Goal: Task Accomplishment & Management: Manage account settings

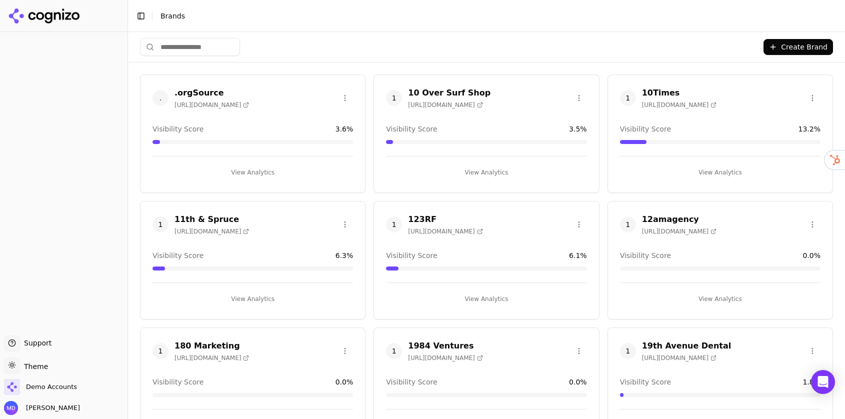
click at [202, 47] on input "search" at bounding box center [190, 47] width 100 height 18
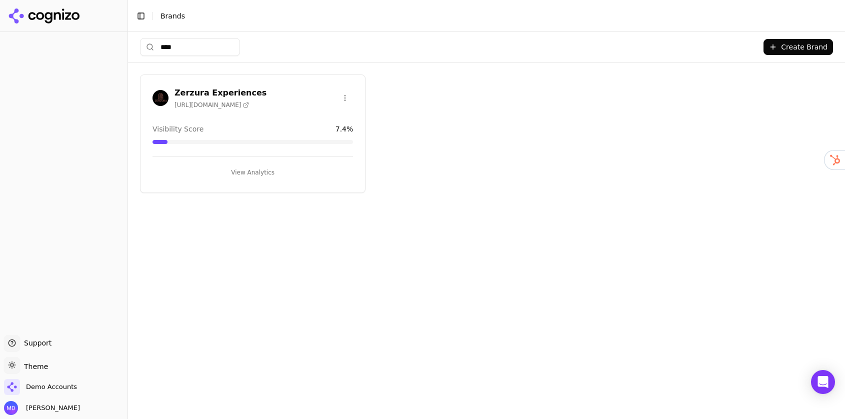
type input "****"
click at [244, 174] on button "View Analytics" at bounding box center [252, 172] width 200 height 16
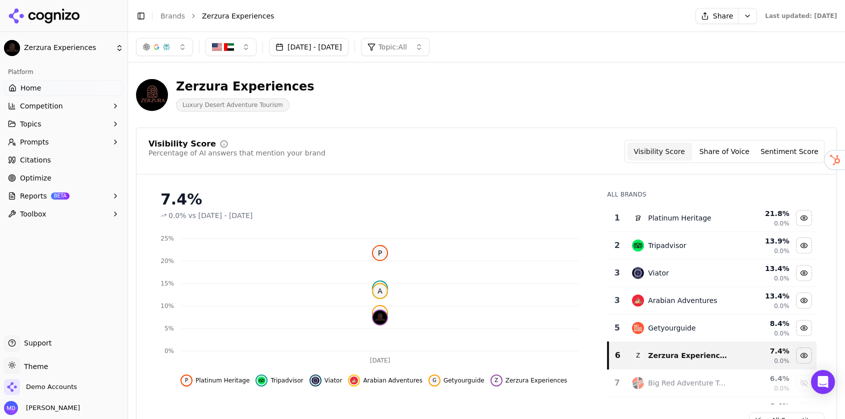
click at [89, 140] on button "Prompts" at bounding box center [63, 142] width 119 height 16
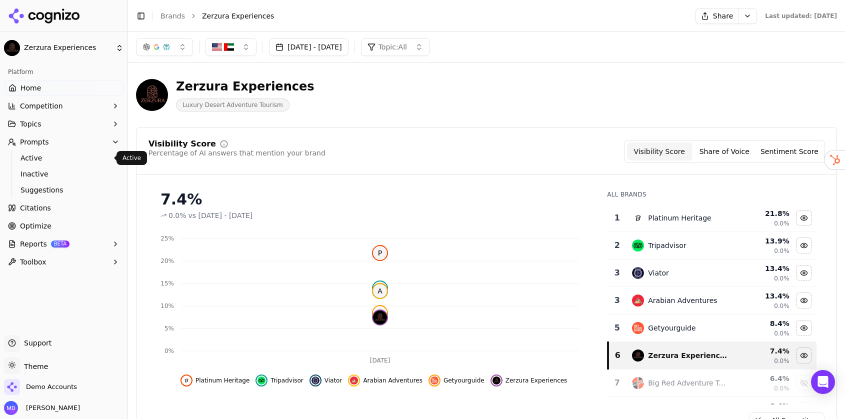
click at [81, 160] on span "Active" at bounding box center [63, 158] width 87 height 10
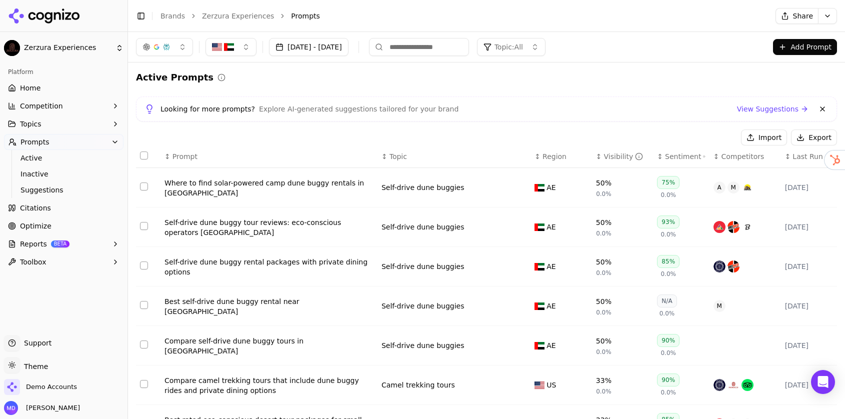
click at [236, 45] on button "button" at bounding box center [230, 47] width 51 height 18
click at [269, 99] on span "United Arab Emirates" at bounding box center [260, 102] width 73 height 10
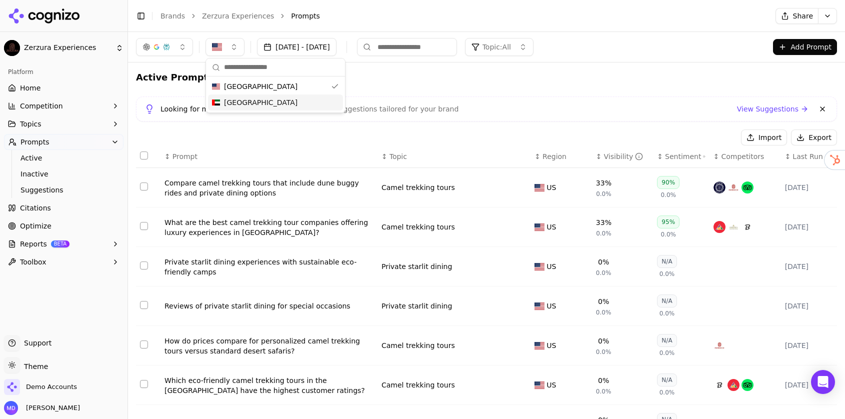
click at [608, 154] on div "Visibility" at bounding box center [623, 156] width 39 height 10
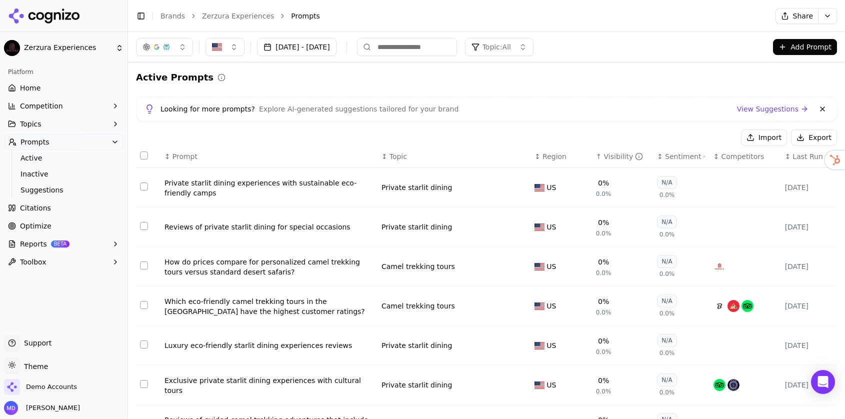
click at [608, 154] on div "Visibility" at bounding box center [623, 156] width 39 height 10
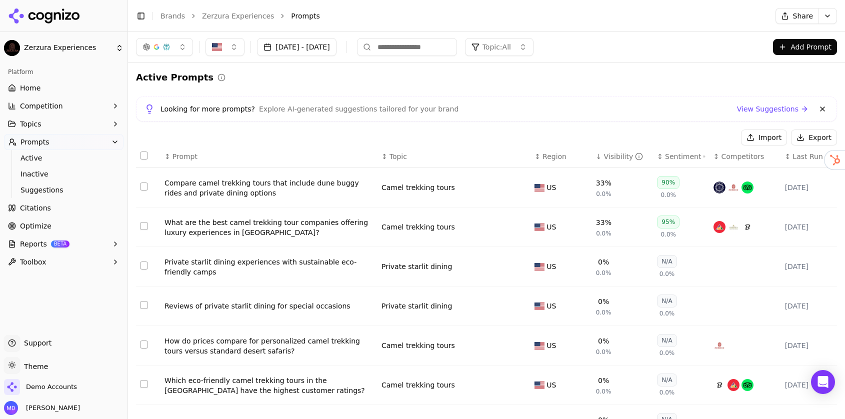
click at [232, 48] on button "button" at bounding box center [224, 47] width 39 height 18
click at [249, 98] on span "United Arab Emirates" at bounding box center [260, 102] width 73 height 10
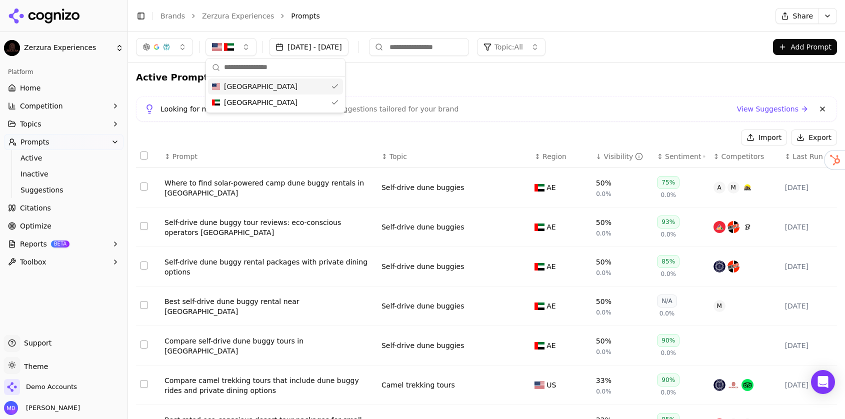
click at [250, 88] on span "United States" at bounding box center [260, 86] width 73 height 10
click at [558, 153] on span "Region" at bounding box center [554, 156] width 24 height 10
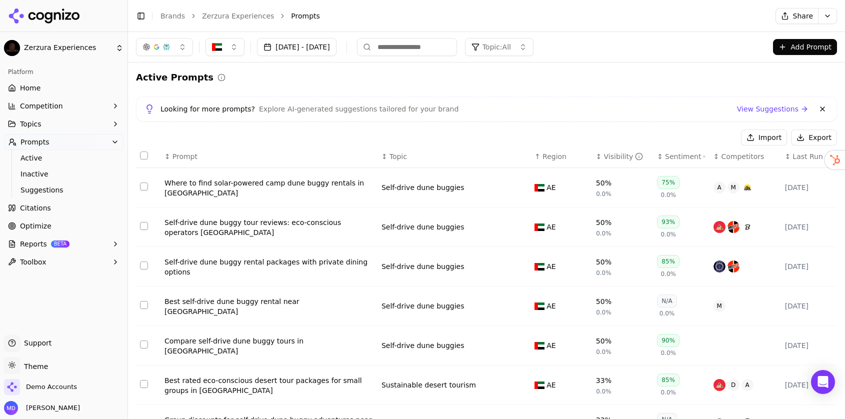
click at [558, 153] on span "Region" at bounding box center [554, 156] width 24 height 10
click at [607, 154] on div "Visibility" at bounding box center [623, 156] width 39 height 10
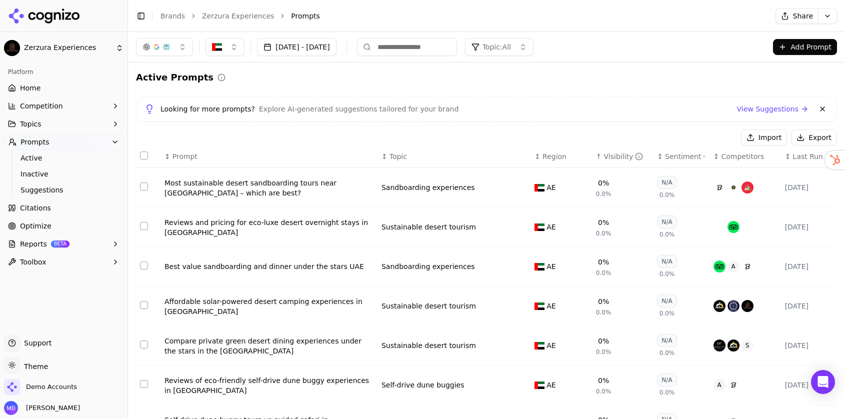
click at [607, 154] on div "Visibility" at bounding box center [623, 156] width 39 height 10
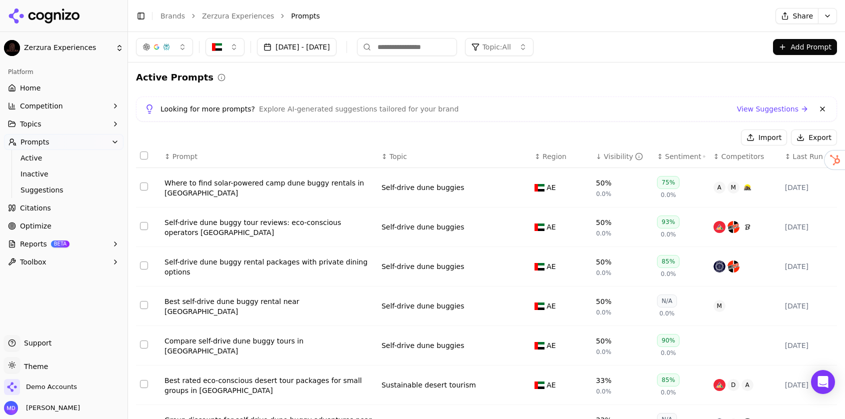
click at [232, 46] on button "button" at bounding box center [224, 47] width 39 height 18
click at [244, 85] on span "United States" at bounding box center [260, 86] width 73 height 10
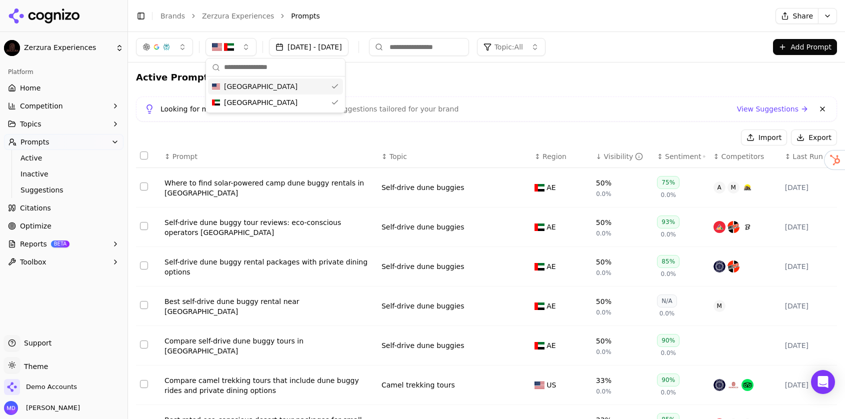
click at [43, 88] on link "Home" at bounding box center [63, 88] width 119 height 16
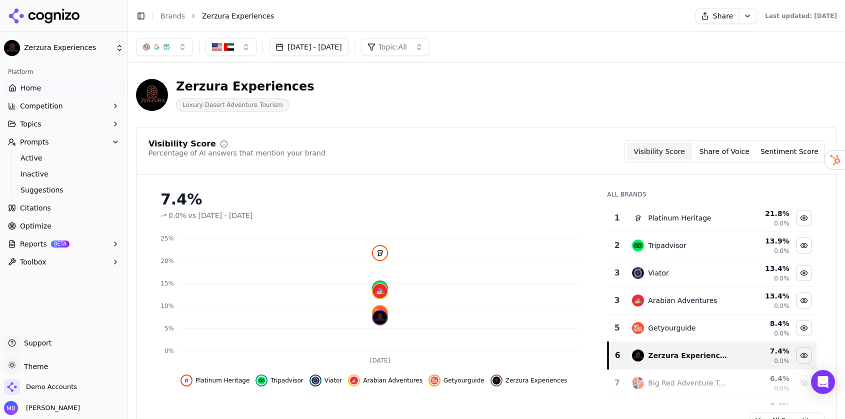
drag, startPoint x: 57, startPoint y: 219, endPoint x: 55, endPoint y: 213, distance: 6.3
click at [57, 220] on link "Optimize" at bounding box center [63, 226] width 119 height 16
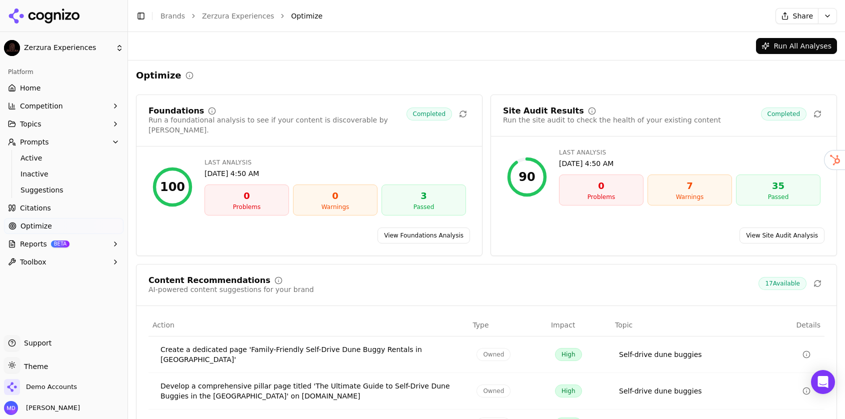
scroll to position [107, 0]
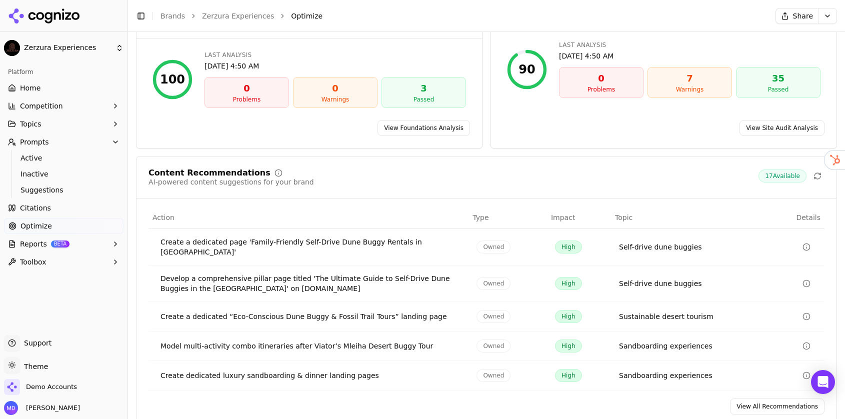
click at [787, 398] on link "View All Recommendations" at bounding box center [777, 406] width 94 height 16
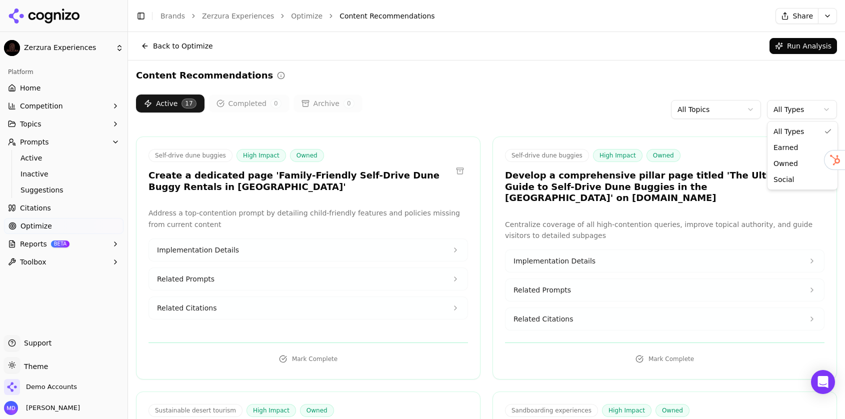
click at [791, 116] on html "Zerzura Experiences Platform Home Competition Topics Prompts Active Inactive Su…" at bounding box center [422, 209] width 845 height 419
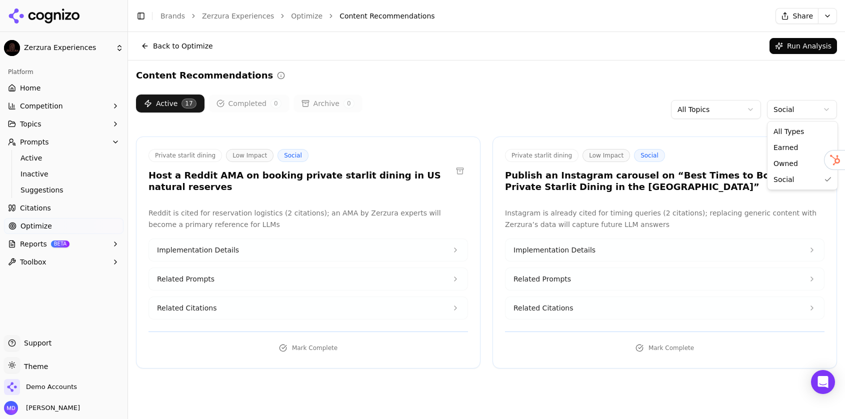
click at [793, 116] on html "Zerzura Experiences Platform Home Competition Topics Prompts Active Inactive Su…" at bounding box center [422, 209] width 845 height 419
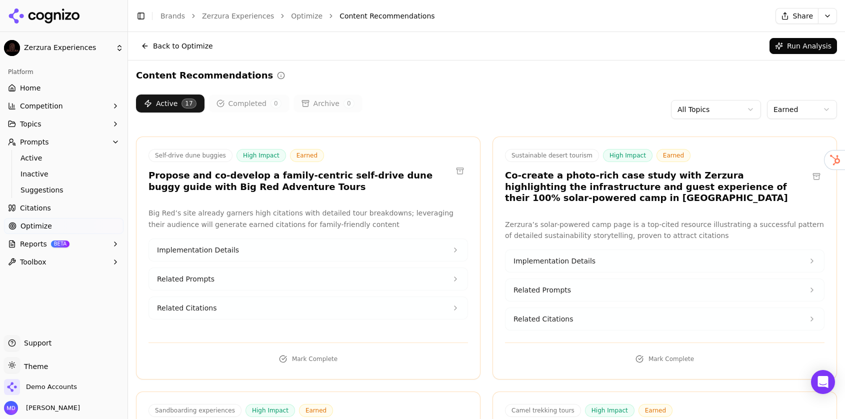
click at [783, 114] on html "Zerzura Experiences Platform Home Competition Topics Prompts Active Inactive Su…" at bounding box center [422, 209] width 845 height 419
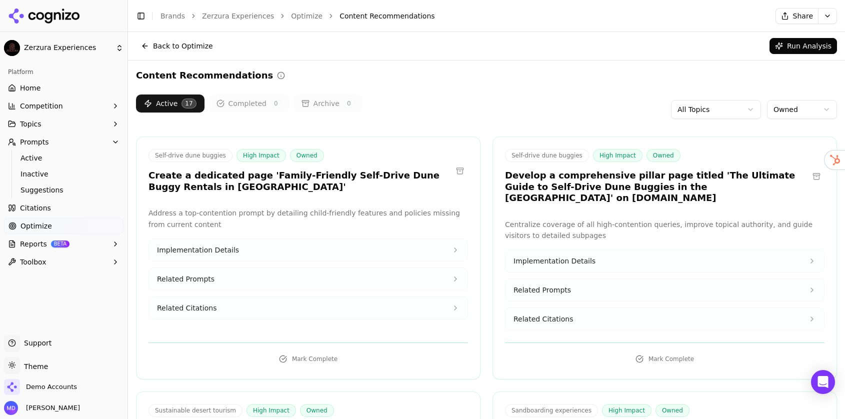
click at [72, 83] on link "Home" at bounding box center [63, 88] width 119 height 16
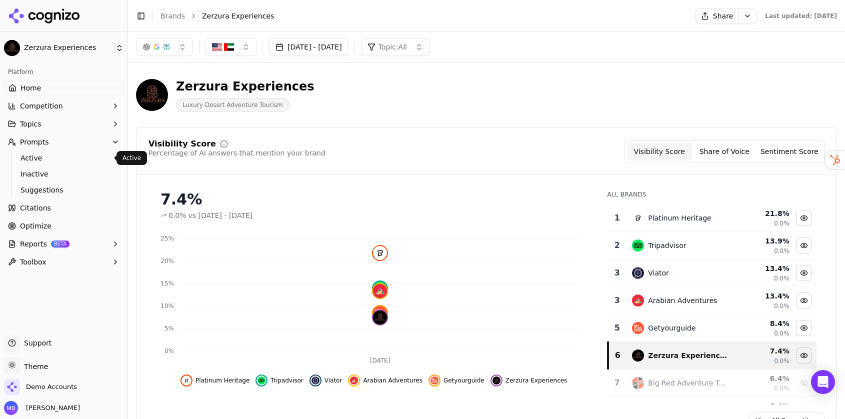
click at [25, 159] on span "Active" at bounding box center [63, 158] width 87 height 10
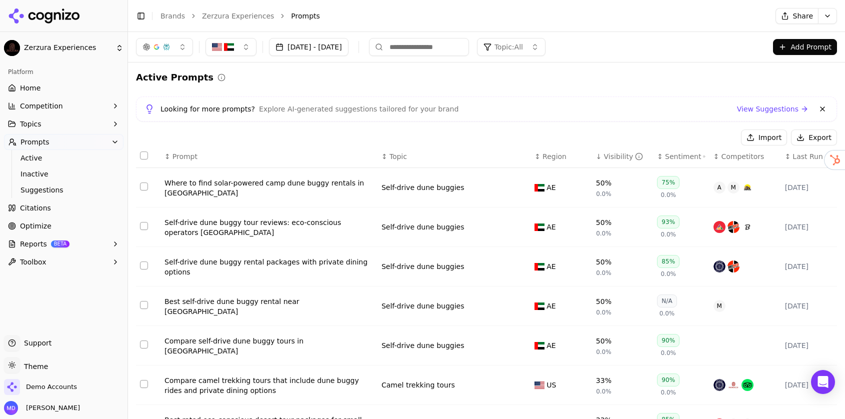
click at [219, 181] on div "Where to find solar-powered camp dune buggy rentals in Mleiha" at bounding box center [268, 188] width 209 height 20
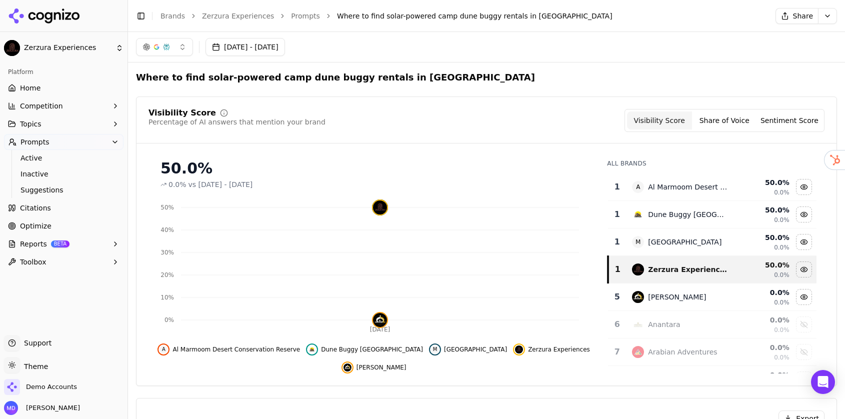
click at [56, 93] on link "Home" at bounding box center [63, 88] width 119 height 16
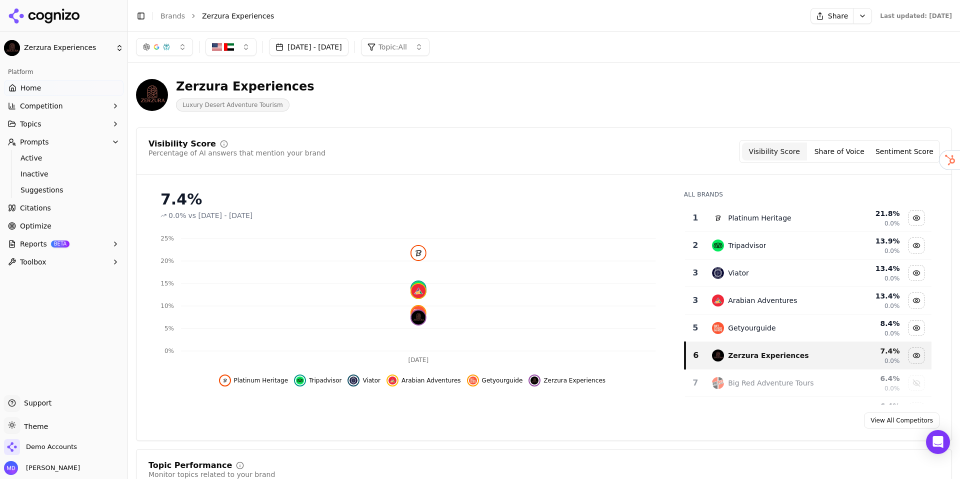
scroll to position [4, 0]
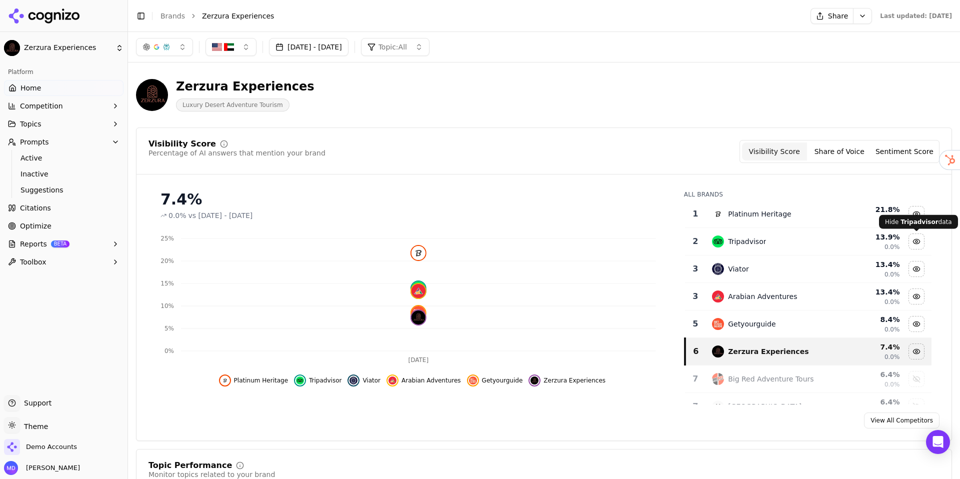
click at [844, 243] on div "Hide tripadvisor data" at bounding box center [916, 241] width 15 height 15
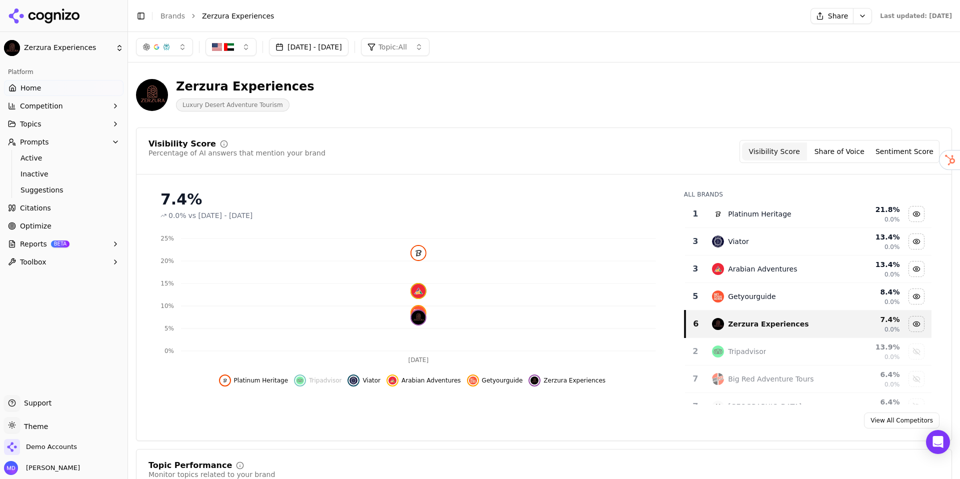
click at [844, 243] on div "Hide viator data" at bounding box center [916, 241] width 15 height 15
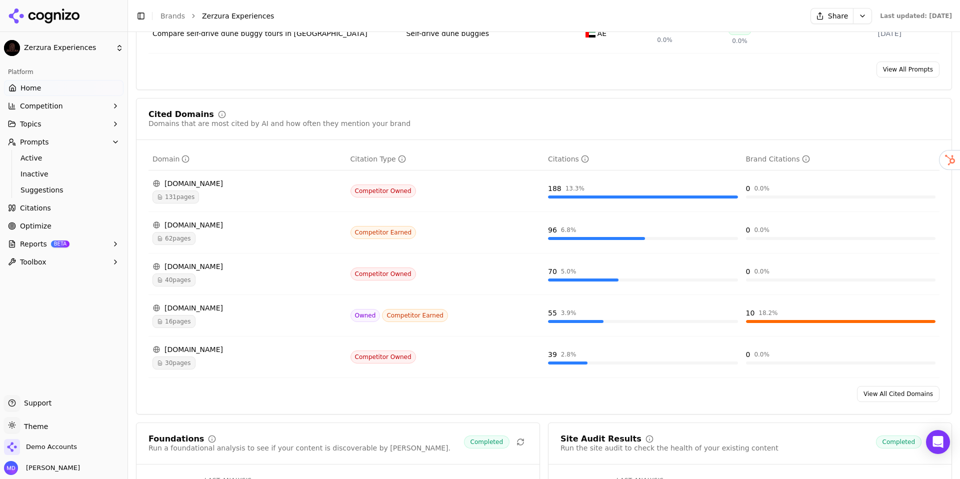
scroll to position [984, 0]
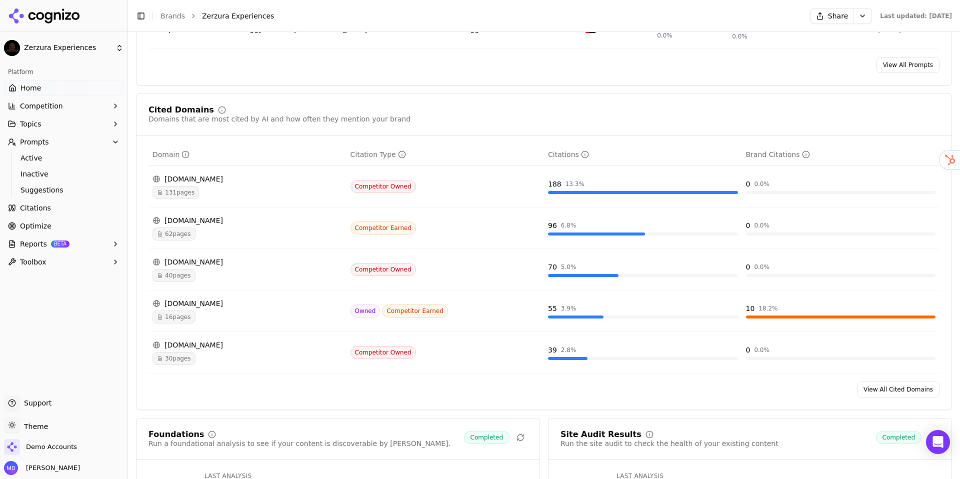
click at [213, 192] on div "131 pages" at bounding box center [247, 192] width 190 height 13
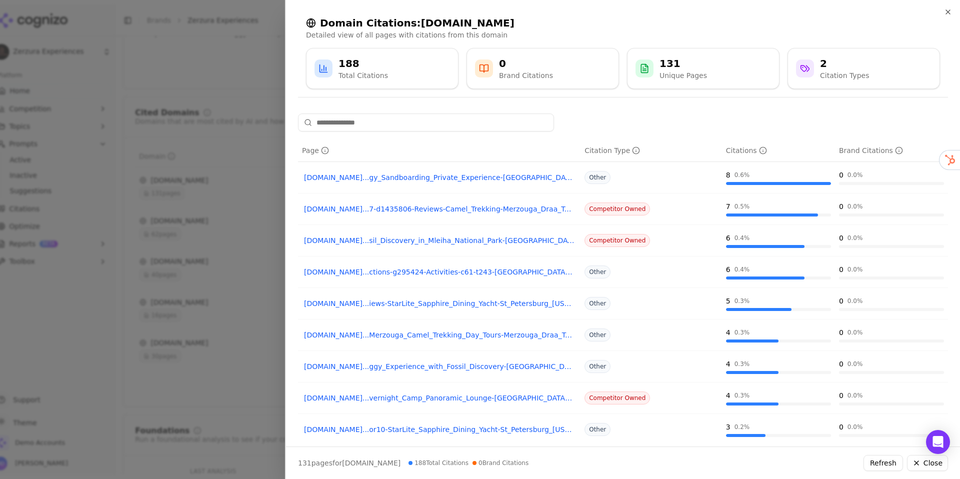
click at [247, 222] on div at bounding box center [480, 239] width 960 height 479
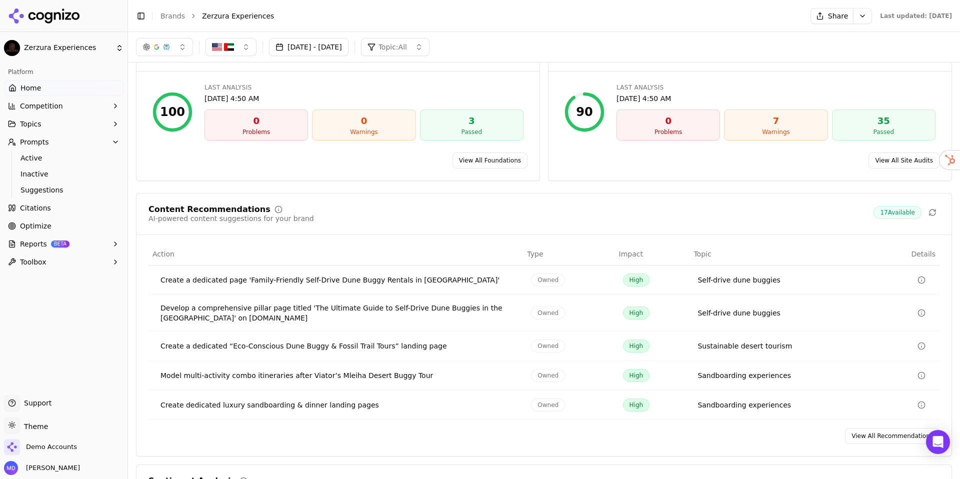
scroll to position [1371, 0]
click at [173, 48] on button "button" at bounding box center [164, 47] width 57 height 18
click at [215, 191] on div "Foundations Run a foundational analysis to see if your content is discoverable …" at bounding box center [544, 243] width 816 height 427
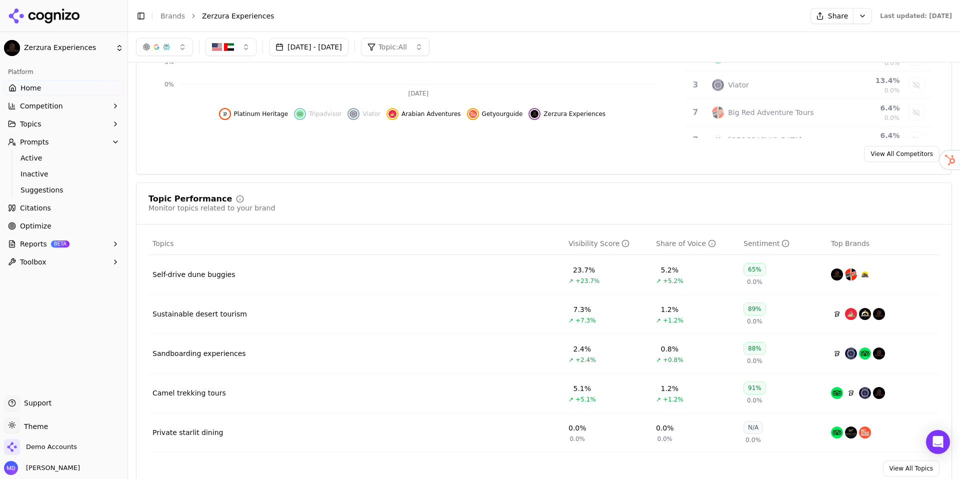
scroll to position [0, 0]
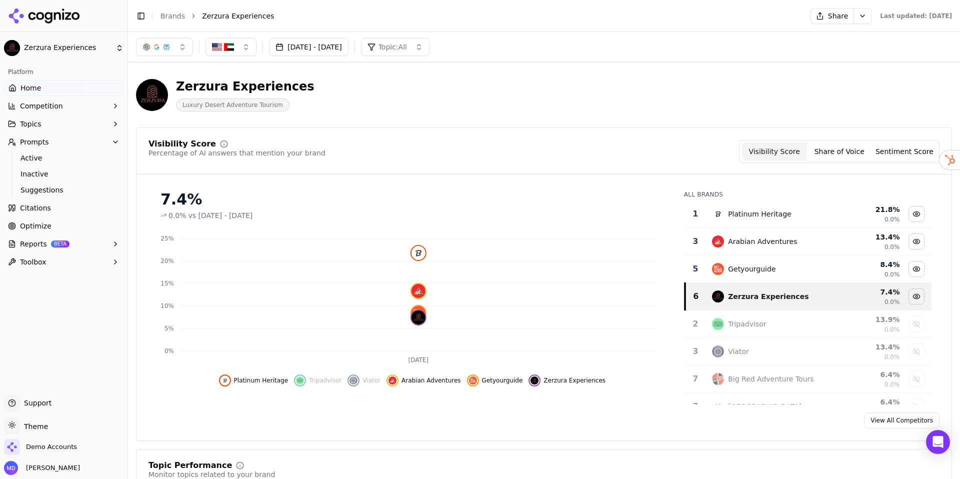
drag, startPoint x: 166, startPoint y: 50, endPoint x: 173, endPoint y: 56, distance: 9.2
click at [165, 50] on div "button" at bounding box center [166, 47] width 8 height 8
click at [203, 103] on div "Google AI Overviews" at bounding box center [164, 107] width 95 height 26
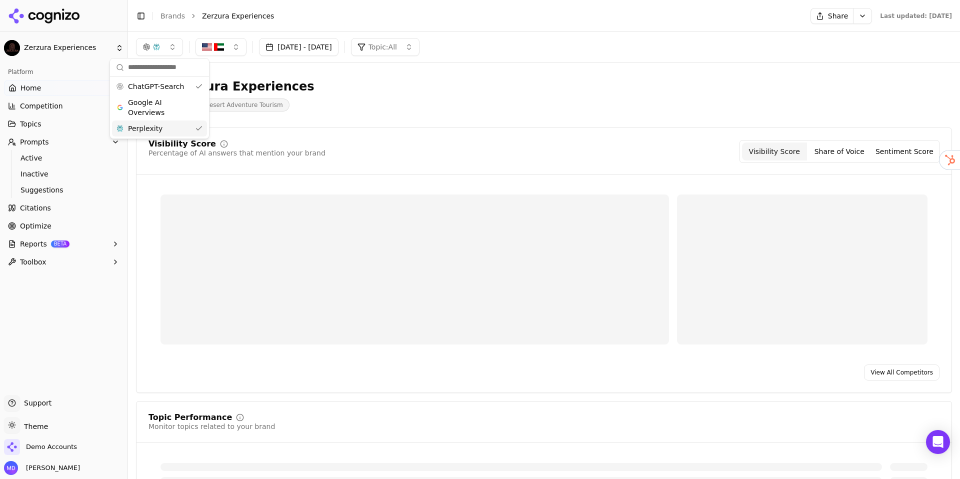
click at [198, 126] on div "Perplexity" at bounding box center [159, 128] width 95 height 16
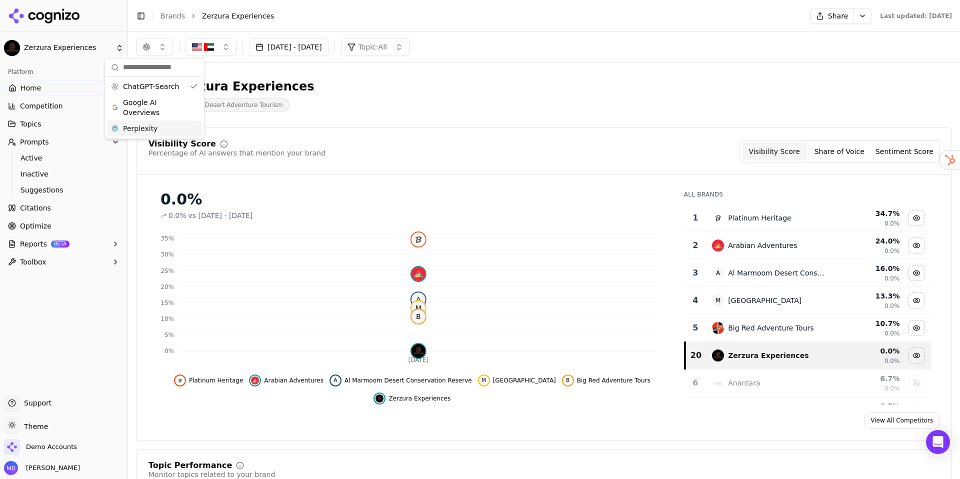
click at [351, 122] on header "Zerzura Experiences Luxury Desert Adventure Tourism" at bounding box center [544, 98] width 816 height 57
click at [154, 49] on button "button" at bounding box center [154, 47] width 37 height 18
click at [171, 125] on div "Perplexity" at bounding box center [154, 128] width 95 height 16
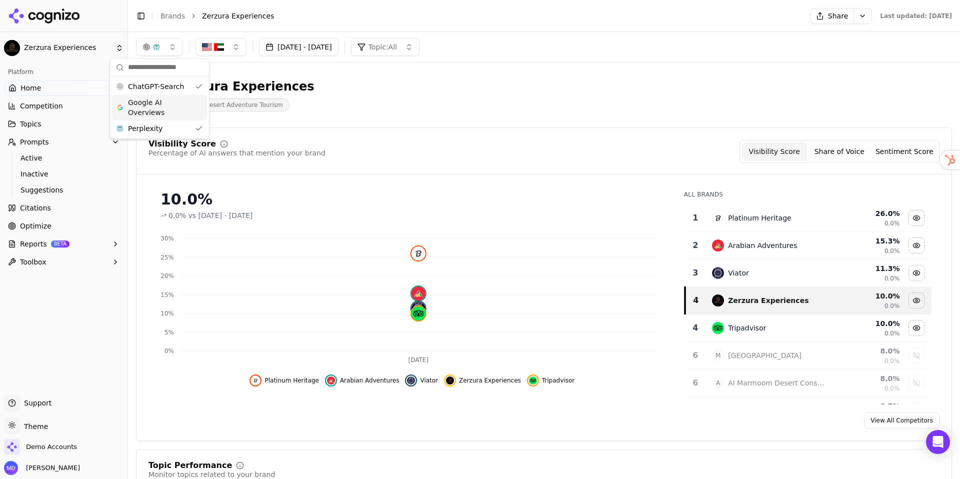
click at [182, 111] on span "Google AI Overviews" at bounding box center [159, 107] width 63 height 20
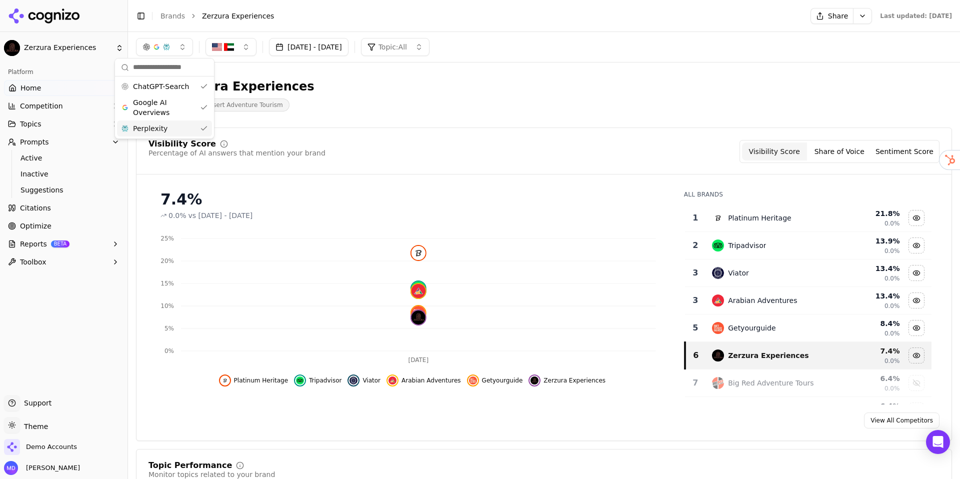
drag, startPoint x: 186, startPoint y: 127, endPoint x: 184, endPoint y: 114, distance: 13.1
click at [185, 125] on div "Perplexity" at bounding box center [164, 128] width 95 height 16
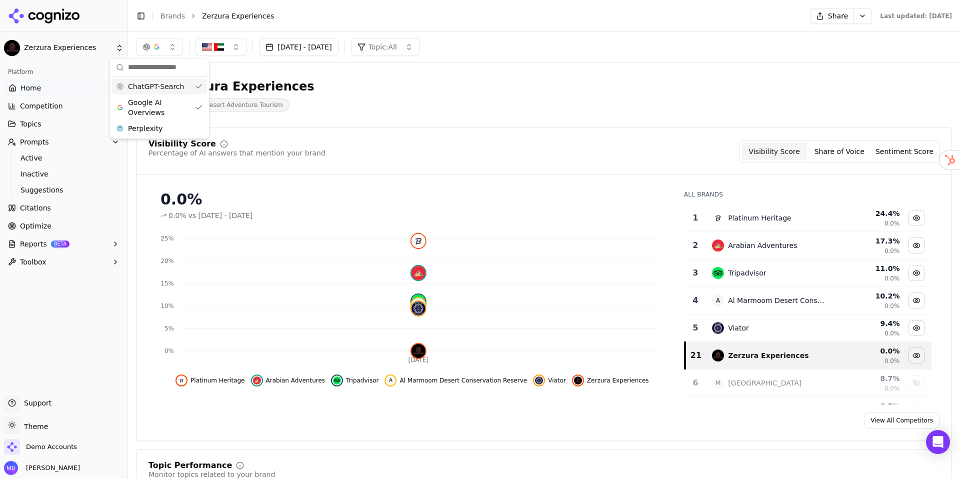
click at [188, 87] on div "ChatGPT-Search" at bounding box center [159, 86] width 95 height 16
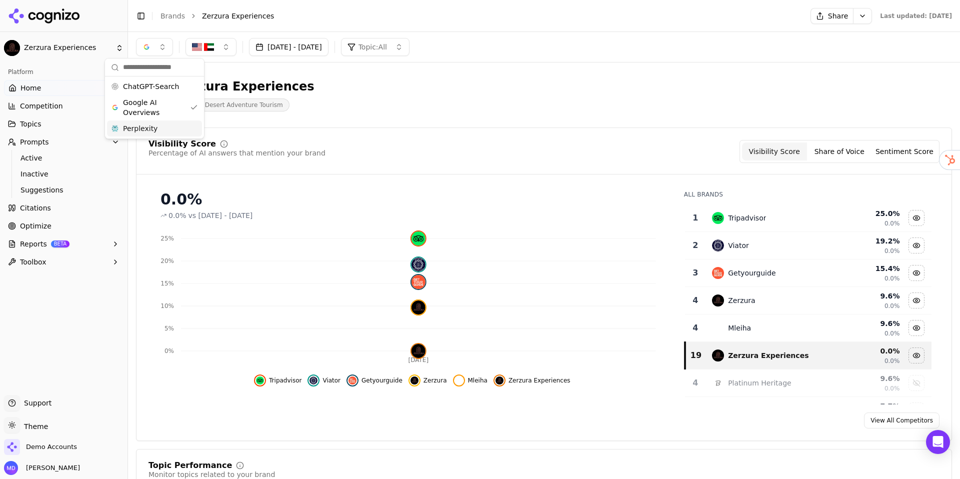
click at [175, 126] on div "Perplexity" at bounding box center [154, 128] width 95 height 16
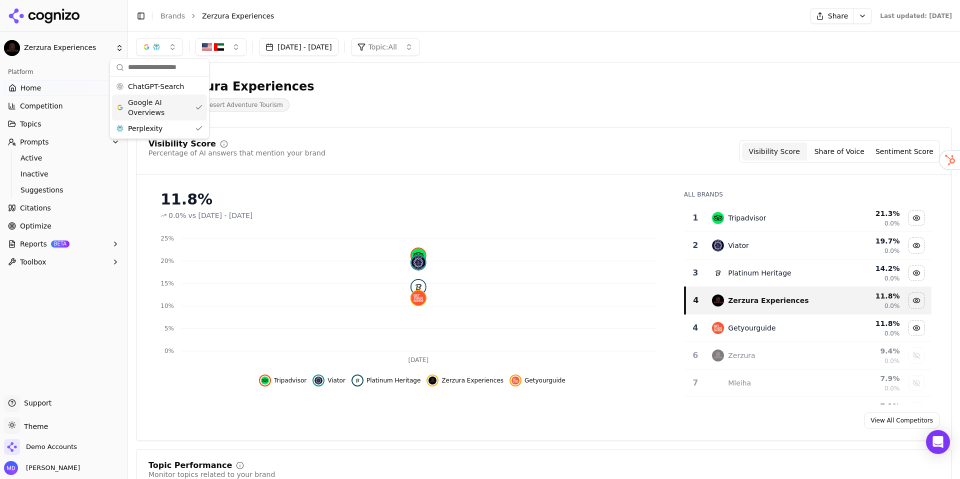
click at [181, 110] on span "Google AI Overviews" at bounding box center [159, 107] width 63 height 20
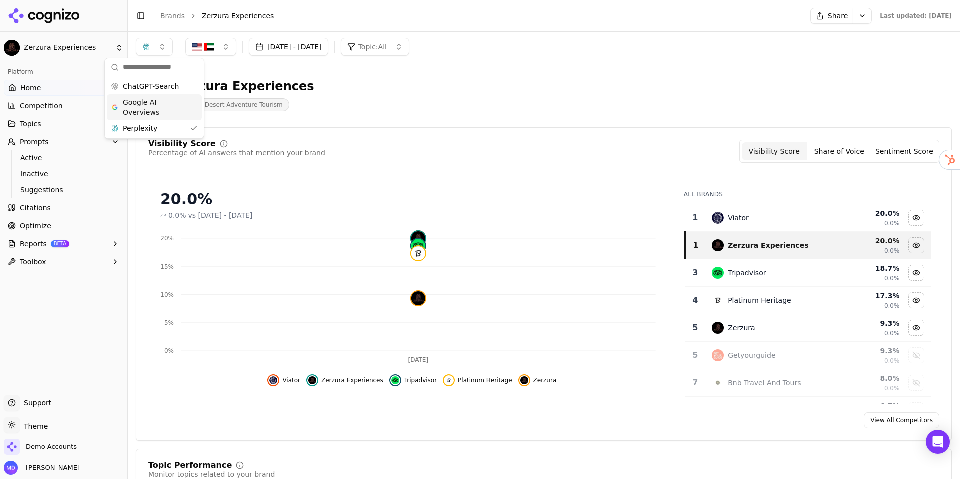
click at [342, 131] on div "Visibility Score Percentage of AI answers that mention your brand Visibility Sc…" at bounding box center [544, 283] width 816 height 313
click at [78, 157] on span "Active" at bounding box center [63, 158] width 87 height 10
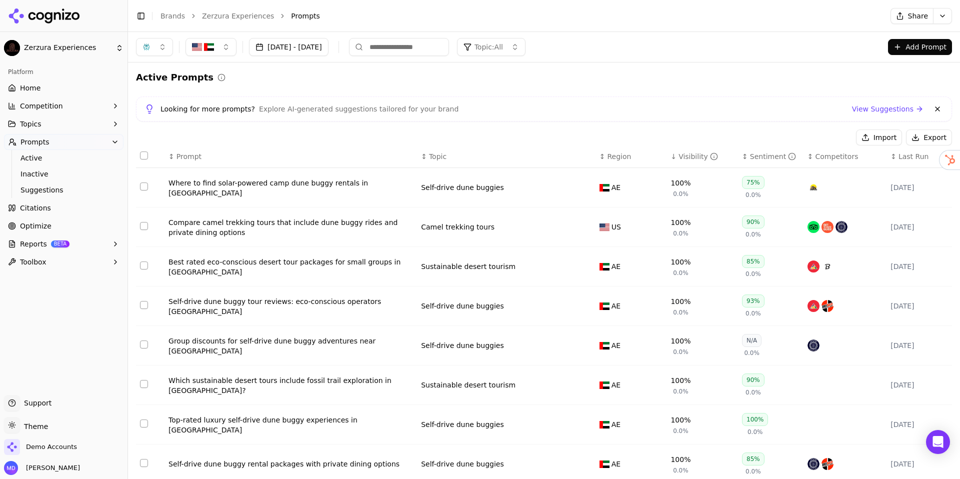
click at [259, 187] on div "Where to find solar-powered camp dune buggy rentals in Mleiha" at bounding box center [290, 188] width 244 height 20
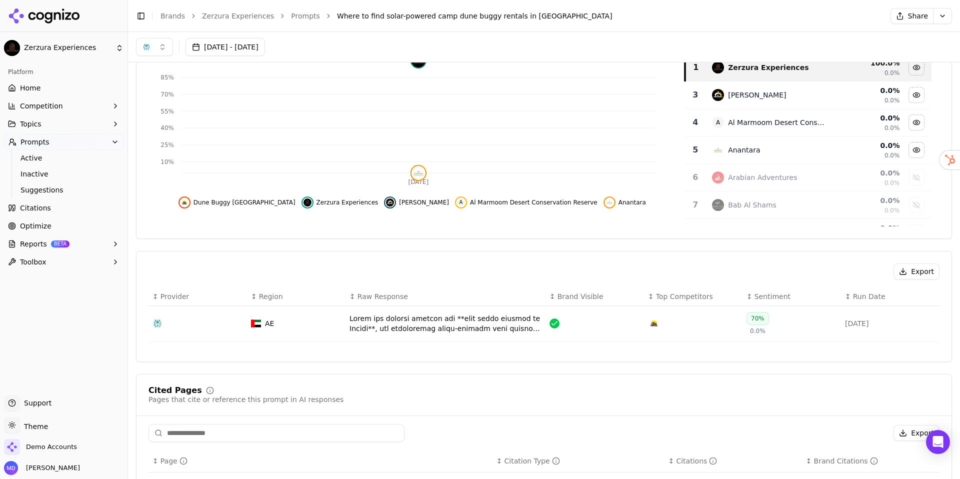
scroll to position [148, 0]
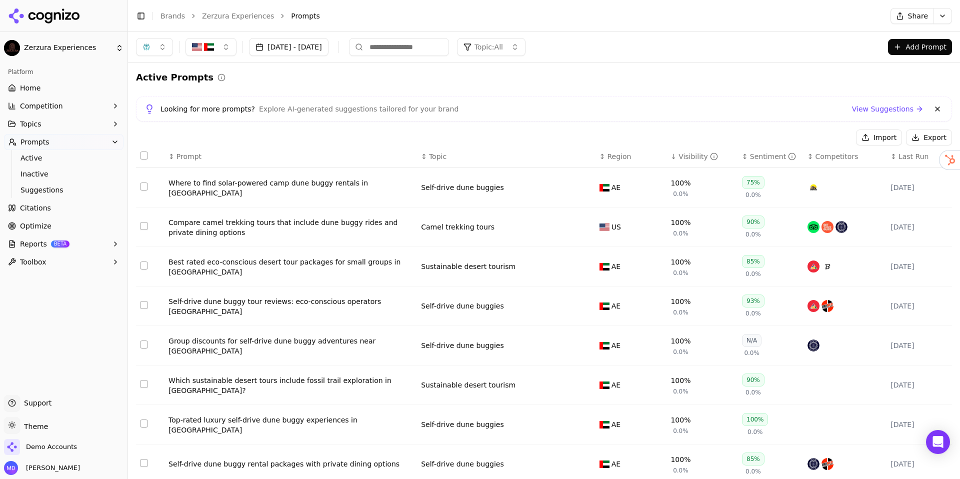
click at [329, 190] on div "Where to find solar-powered camp dune buggy rentals in Mleiha" at bounding box center [290, 188] width 244 height 20
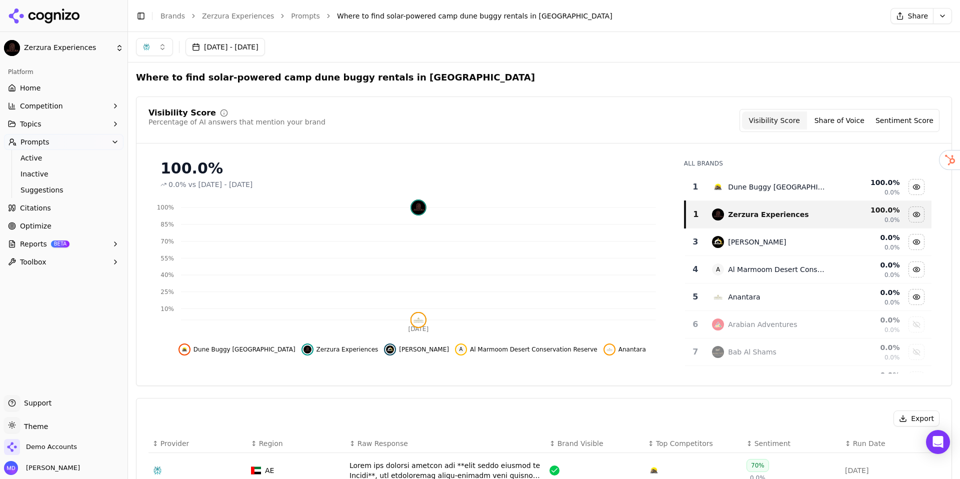
click at [162, 48] on button "button" at bounding box center [154, 47] width 37 height 18
click at [156, 87] on span "ChatGPT-Search" at bounding box center [151, 86] width 56 height 10
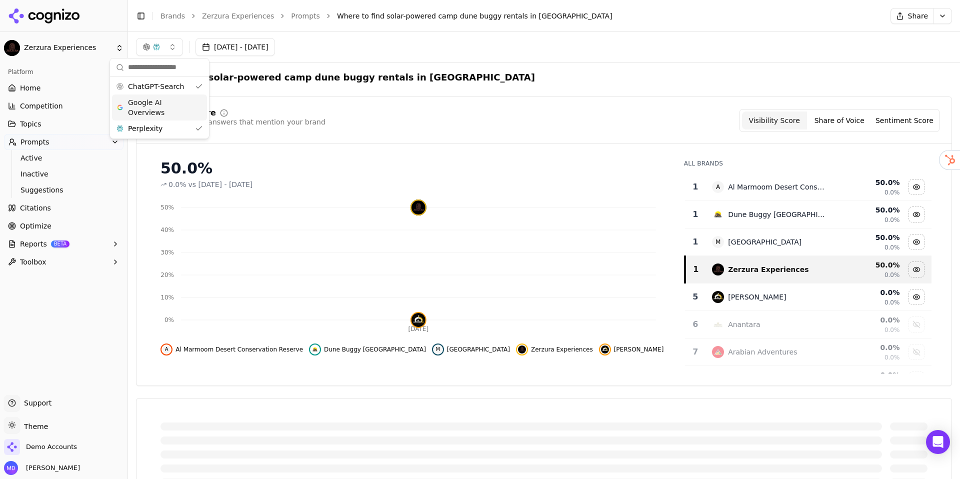
click at [154, 103] on span "Google AI Overviews" at bounding box center [159, 107] width 63 height 20
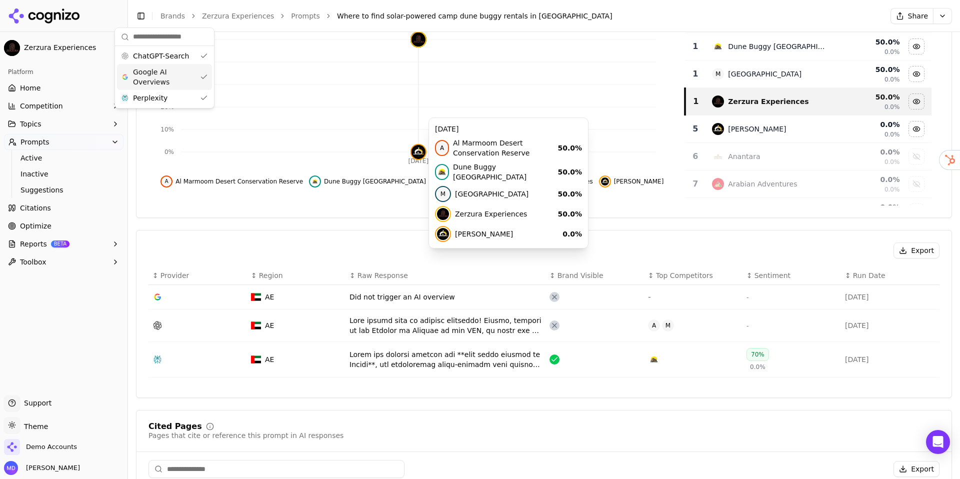
scroll to position [196, 0]
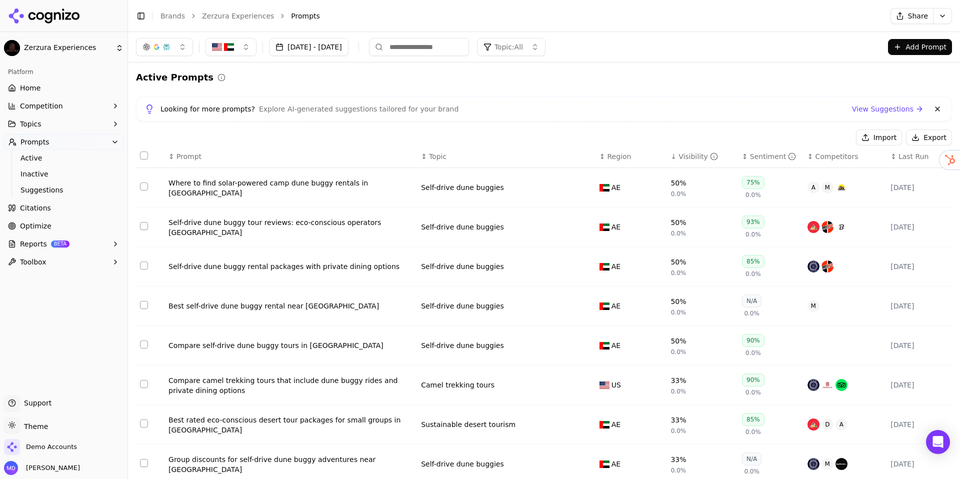
click at [33, 84] on span "Home" at bounding box center [30, 88] width 20 height 10
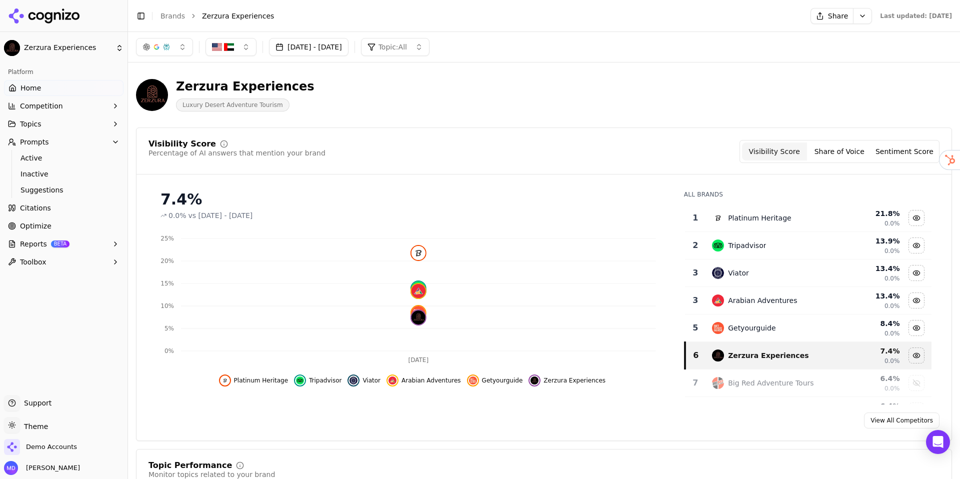
click at [69, 110] on button "Competition" at bounding box center [63, 106] width 119 height 16
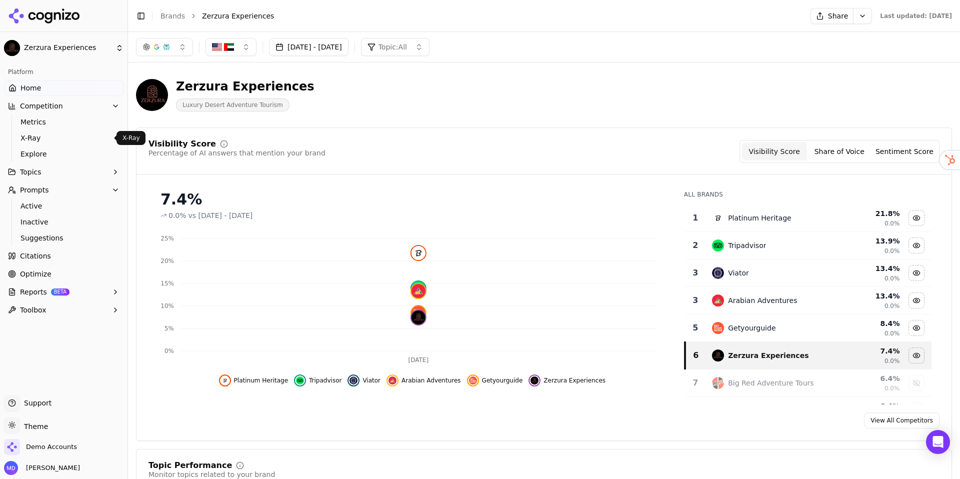
click at [53, 136] on span "X-Ray" at bounding box center [63, 138] width 87 height 10
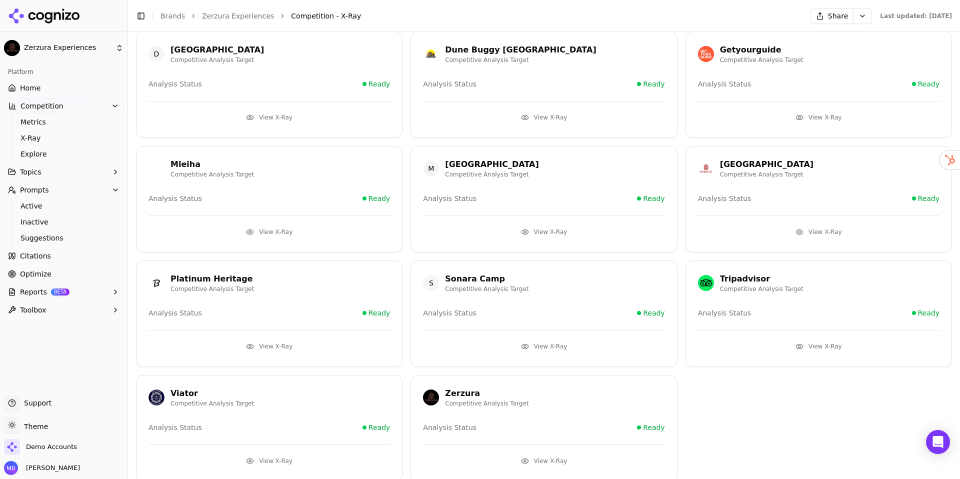
scroll to position [419, 0]
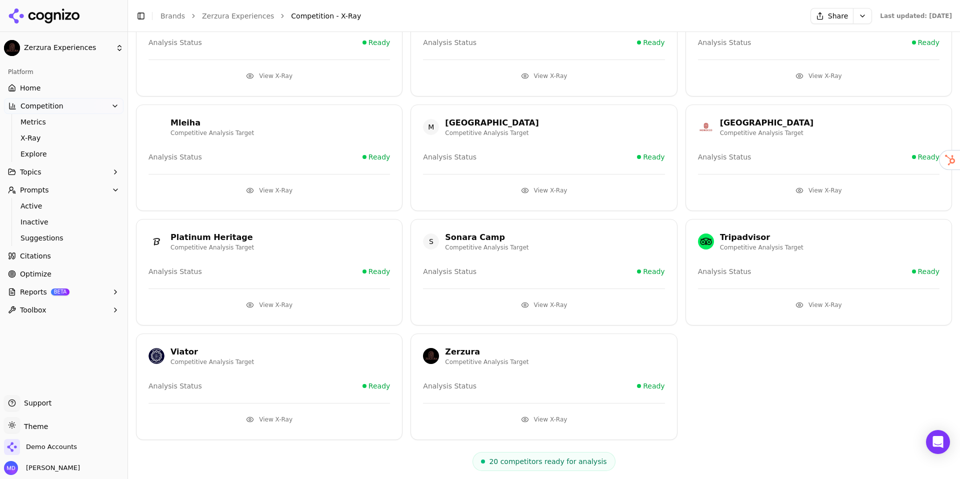
click at [280, 304] on button "View X-Ray" at bounding box center [268, 305] width 241 height 16
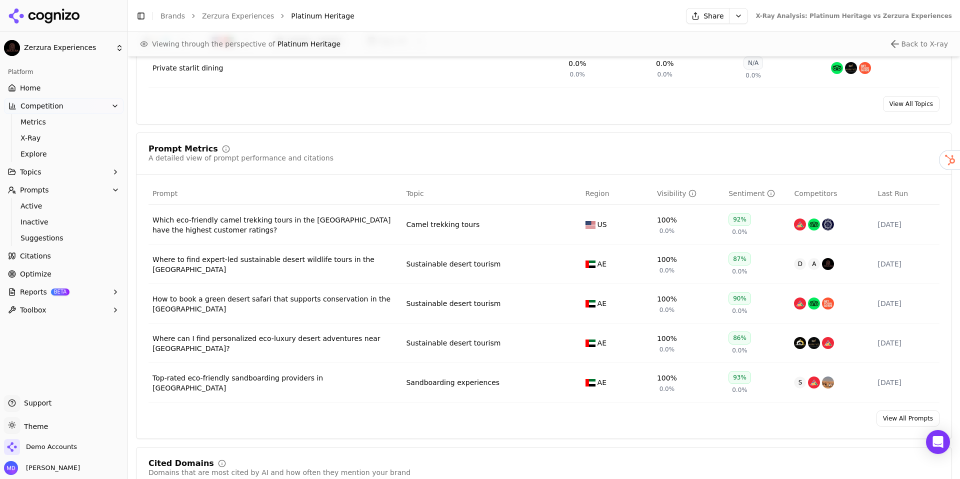
scroll to position [661, 0]
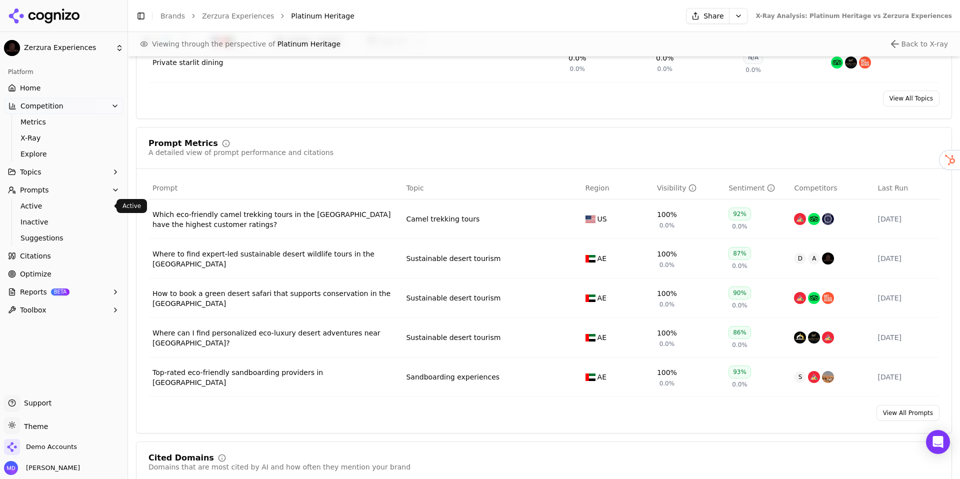
click at [34, 203] on span "Active" at bounding box center [63, 206] width 87 height 10
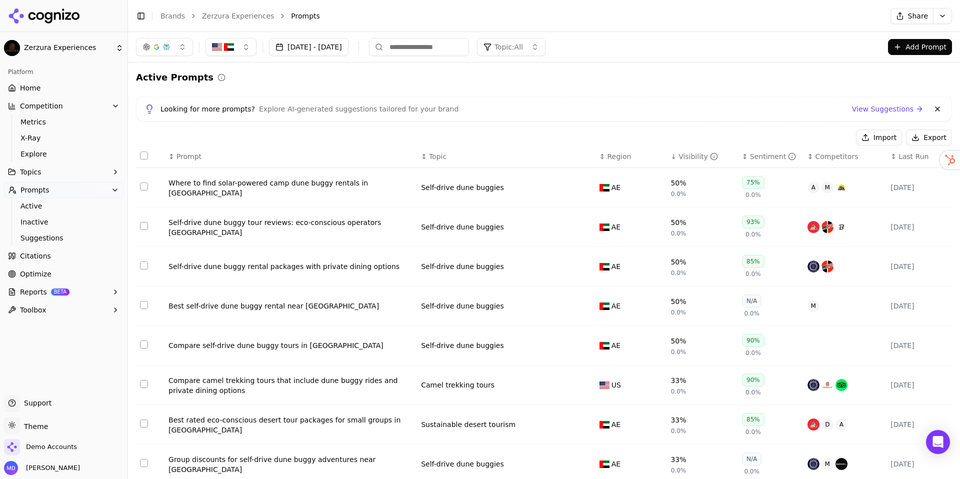
click at [844, 108] on link "View Suggestions" at bounding box center [887, 109] width 71 height 10
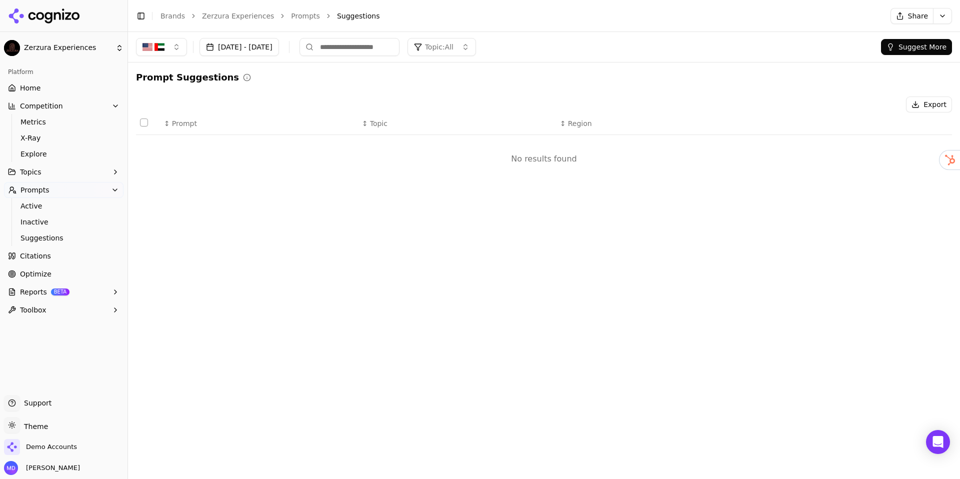
click at [844, 50] on button "Suggest More" at bounding box center [916, 47] width 71 height 16
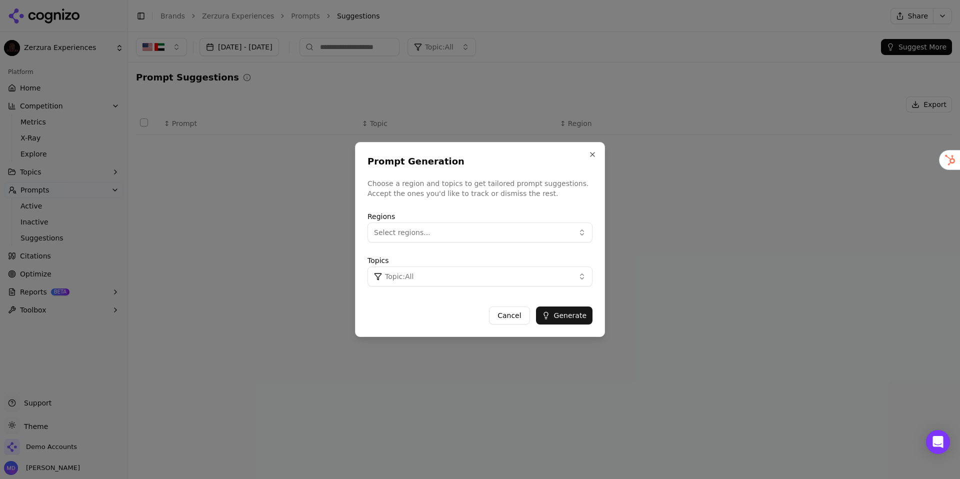
click at [488, 232] on button "Select regions..." at bounding box center [479, 232] width 225 height 20
click at [467, 273] on div "United States" at bounding box center [437, 273] width 135 height 16
click at [562, 258] on div "Topics Topic: All" at bounding box center [479, 270] width 225 height 32
click at [555, 276] on button "Topic: All" at bounding box center [479, 276] width 225 height 20
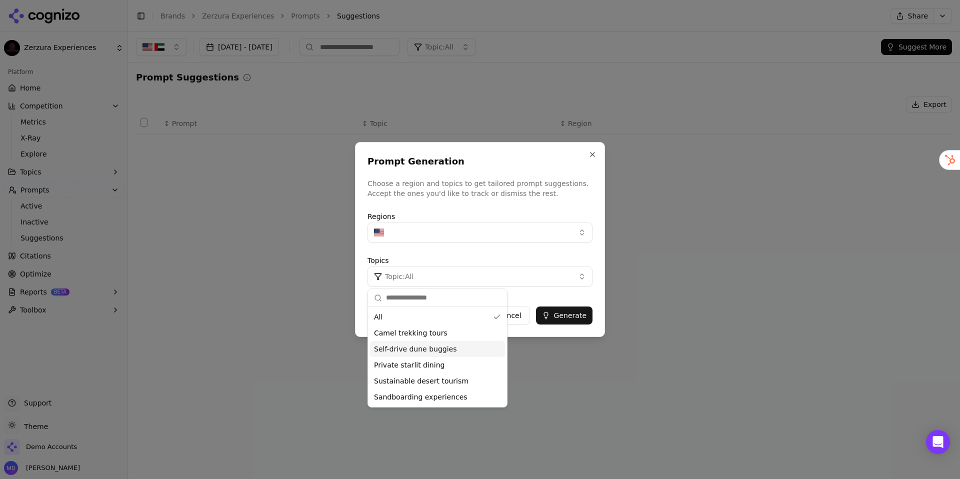
click at [462, 350] on div "Self-drive dune buggies" at bounding box center [437, 349] width 135 height 16
click at [576, 314] on button "Generate" at bounding box center [564, 315] width 56 height 18
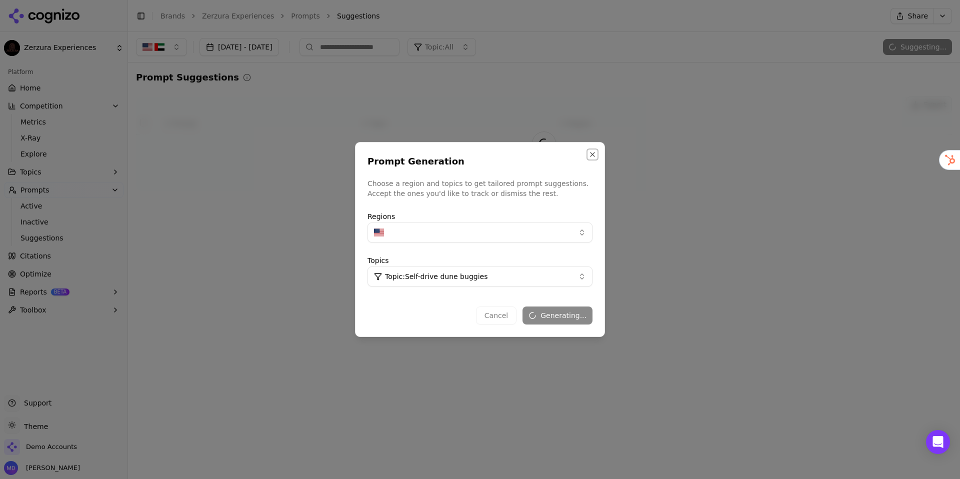
click at [592, 154] on button "Close" at bounding box center [592, 154] width 8 height 8
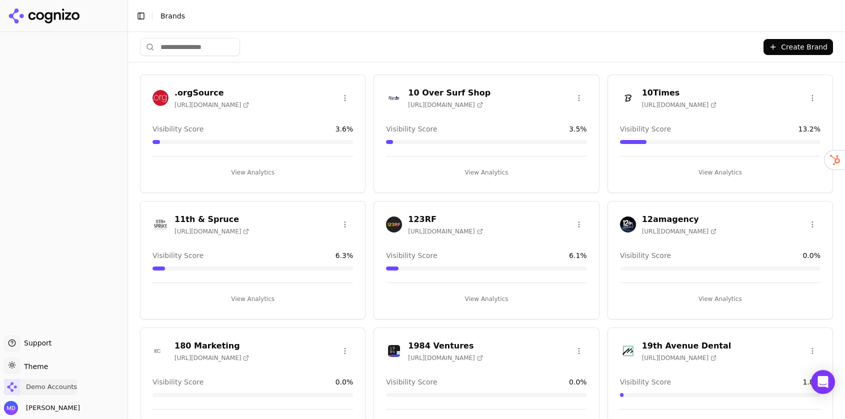
click at [37, 388] on span "Demo Accounts" at bounding box center [51, 386] width 51 height 9
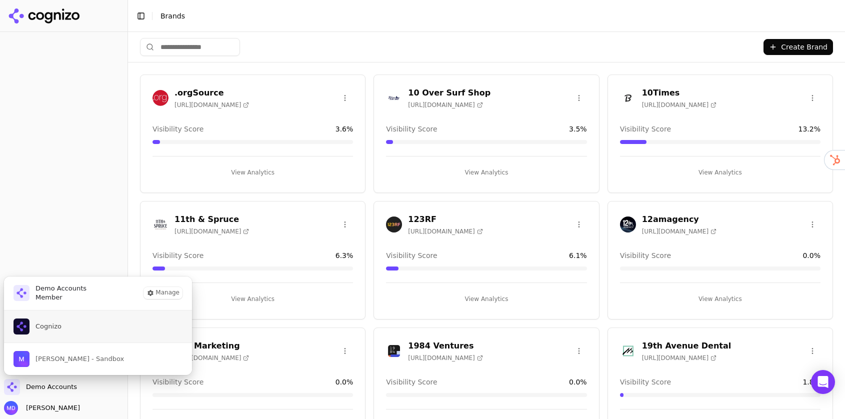
click at [58, 320] on span "Cognizo" at bounding box center [37, 326] width 48 height 16
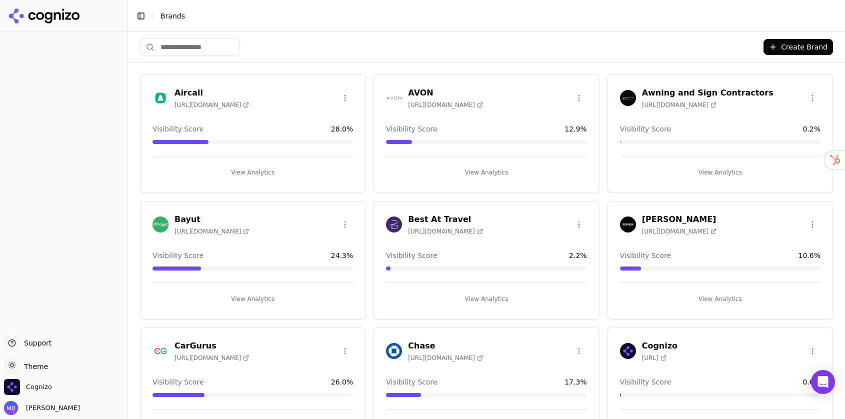
click at [215, 47] on input "search" at bounding box center [190, 47] width 100 height 18
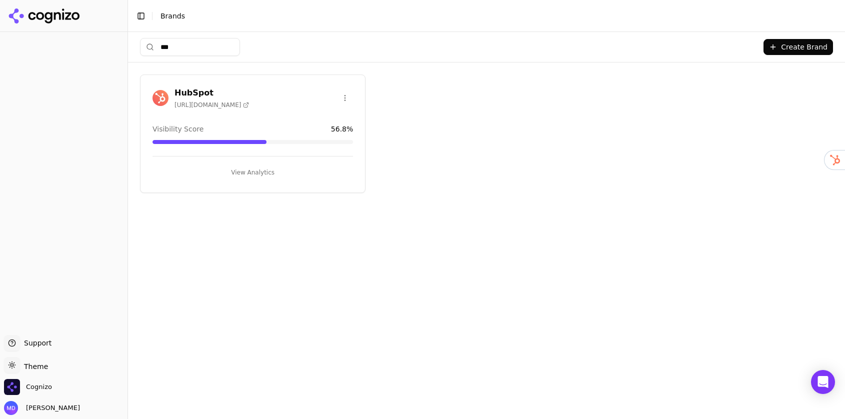
type input "***"
click at [281, 164] on button "View Analytics" at bounding box center [252, 172] width 200 height 16
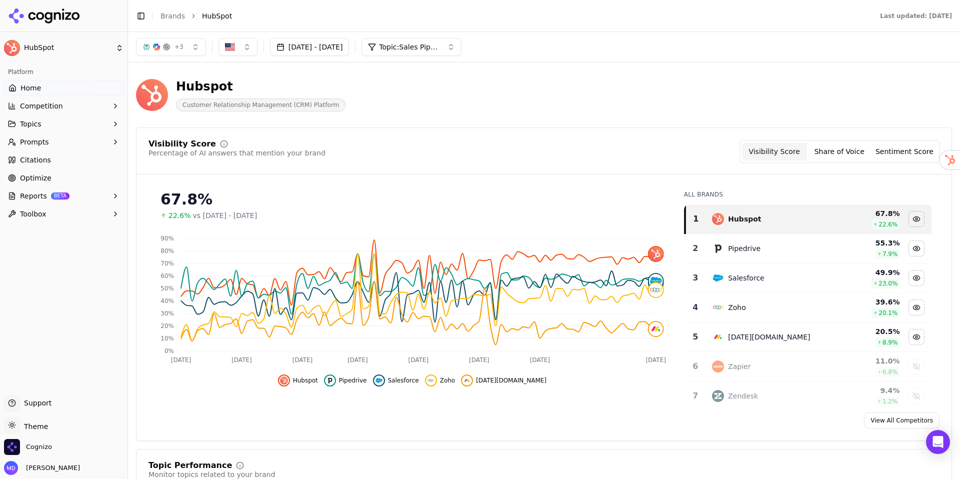
click at [454, 195] on div "67.8%" at bounding box center [411, 199] width 503 height 18
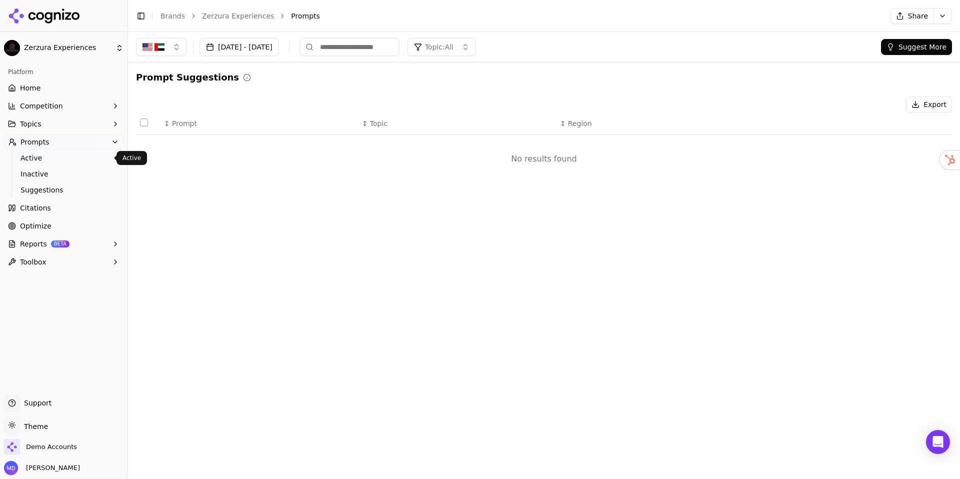
click at [47, 160] on span "Active" at bounding box center [63, 158] width 87 height 10
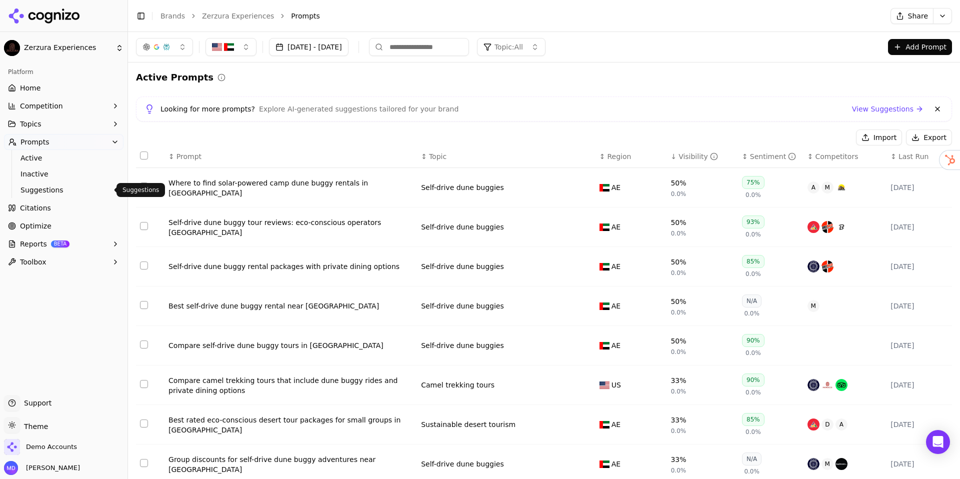
click at [49, 188] on span "Suggestions" at bounding box center [63, 190] width 87 height 10
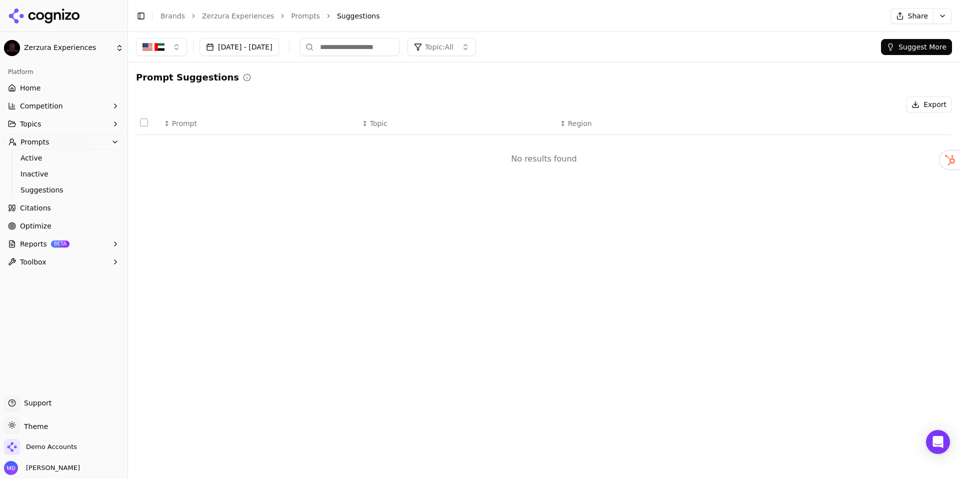
click at [893, 48] on button "Suggest More" at bounding box center [916, 47] width 71 height 16
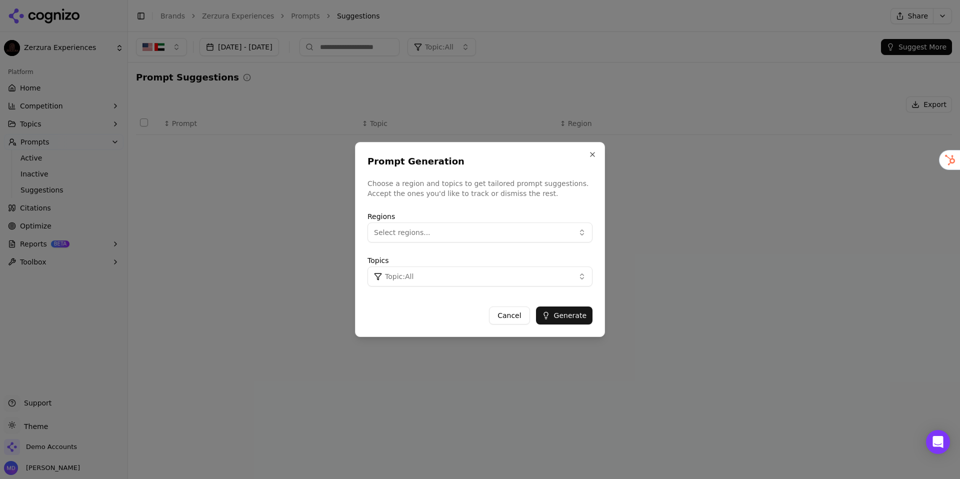
click at [417, 237] on span "Select regions..." at bounding box center [402, 232] width 56 height 10
click at [414, 273] on span "United States" at bounding box center [422, 273] width 73 height 10
click at [559, 317] on button "Generate" at bounding box center [564, 315] width 56 height 18
click at [591, 155] on button "Close" at bounding box center [592, 154] width 8 height 8
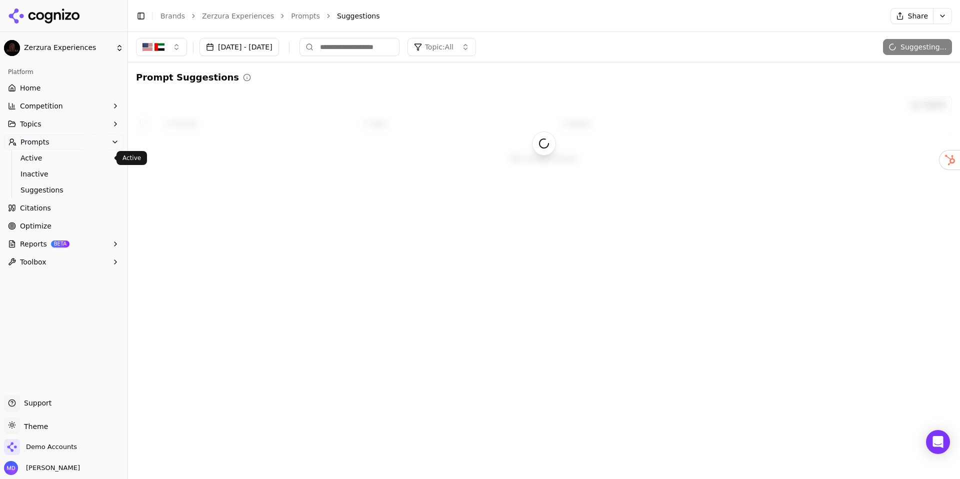
click at [75, 162] on span "Active" at bounding box center [63, 158] width 87 height 10
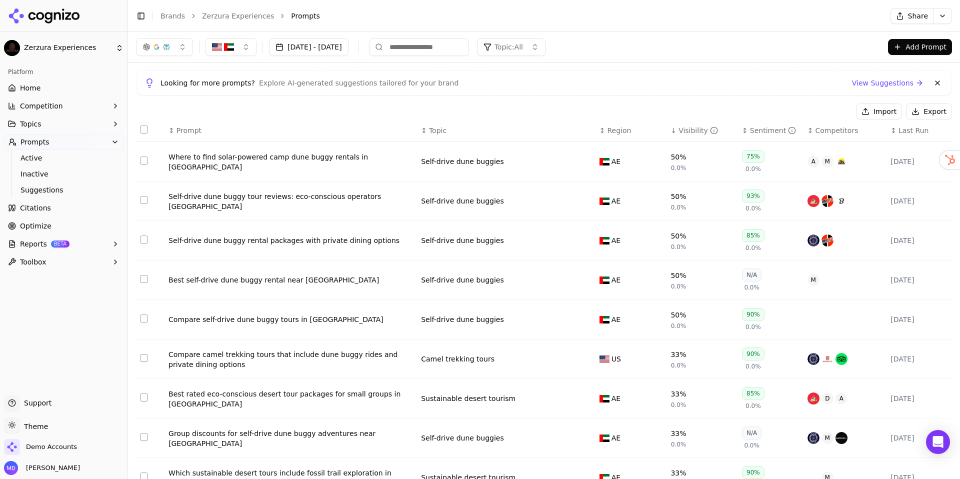
scroll to position [26, 0]
click at [27, 224] on span "Optimize" at bounding box center [35, 226] width 31 height 10
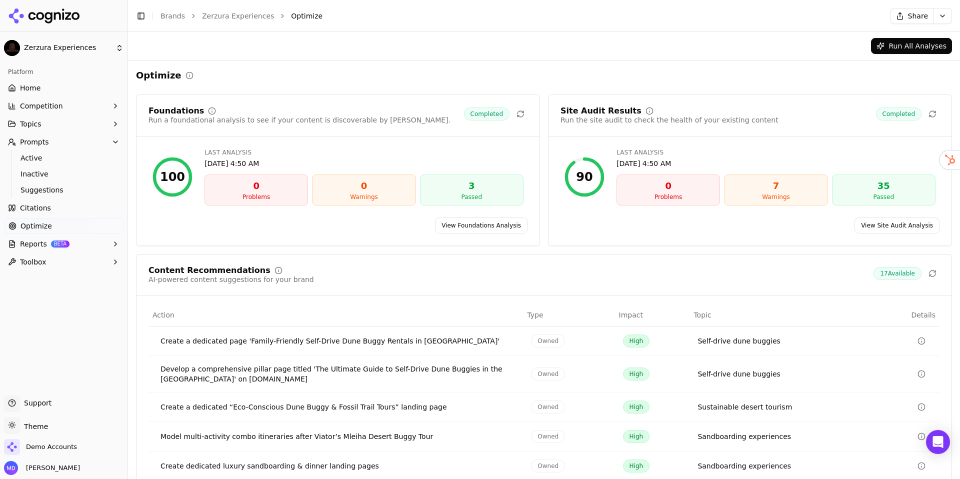
scroll to position [47, 0]
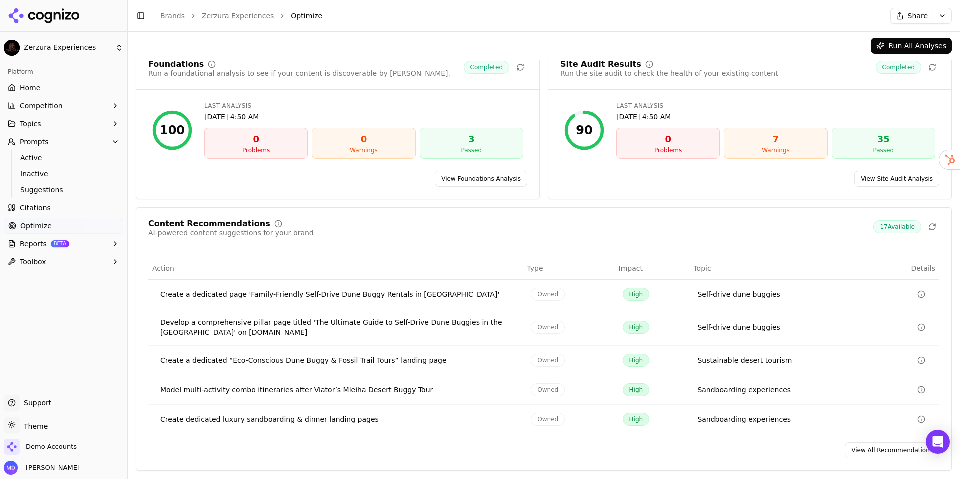
drag, startPoint x: 879, startPoint y: 447, endPoint x: 864, endPoint y: 434, distance: 19.8
click at [879, 447] on link "View All Recommendations" at bounding box center [892, 450] width 94 height 16
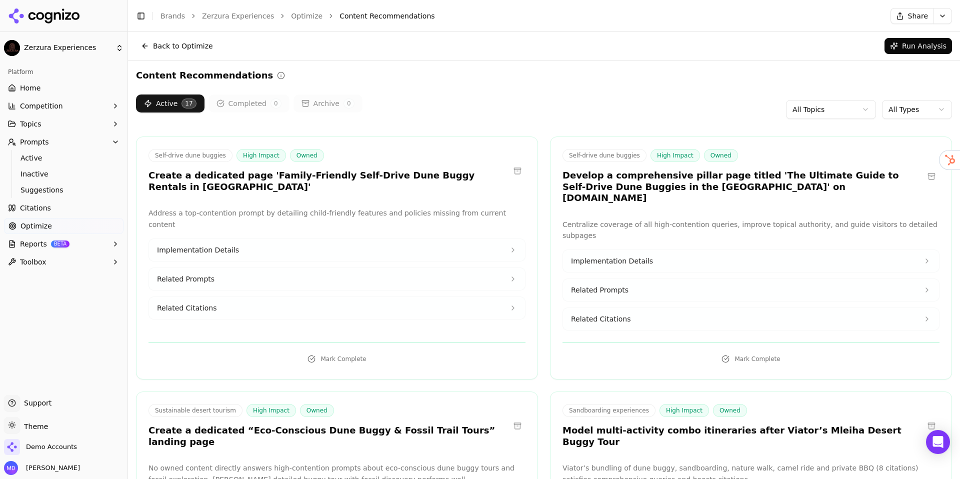
click at [220, 245] on span "Implementation Details" at bounding box center [198, 250] width 82 height 10
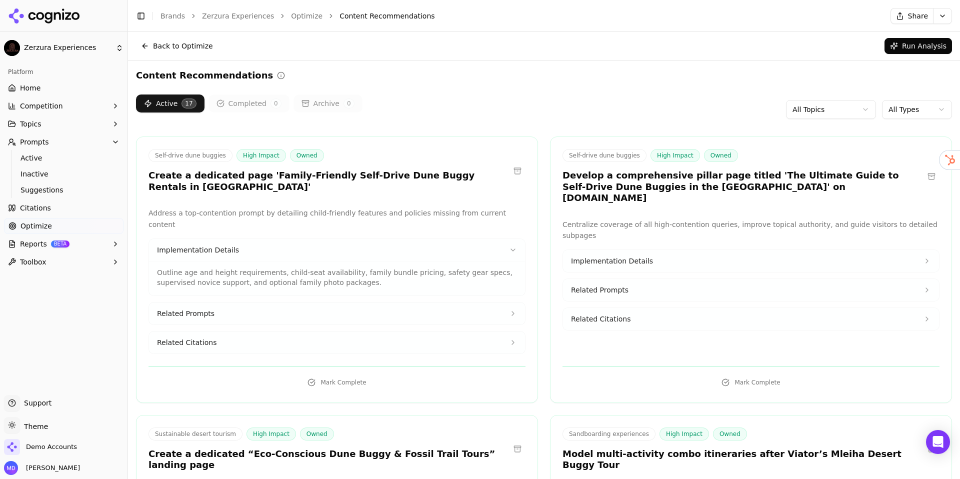
click at [324, 302] on button "Related Prompts" at bounding box center [337, 313] width 376 height 22
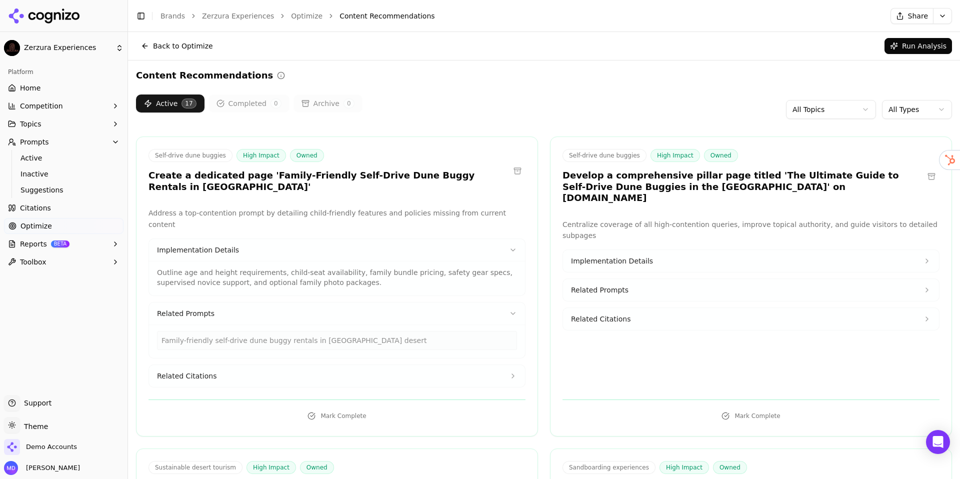
click at [323, 369] on button "Related Citations" at bounding box center [337, 376] width 376 height 22
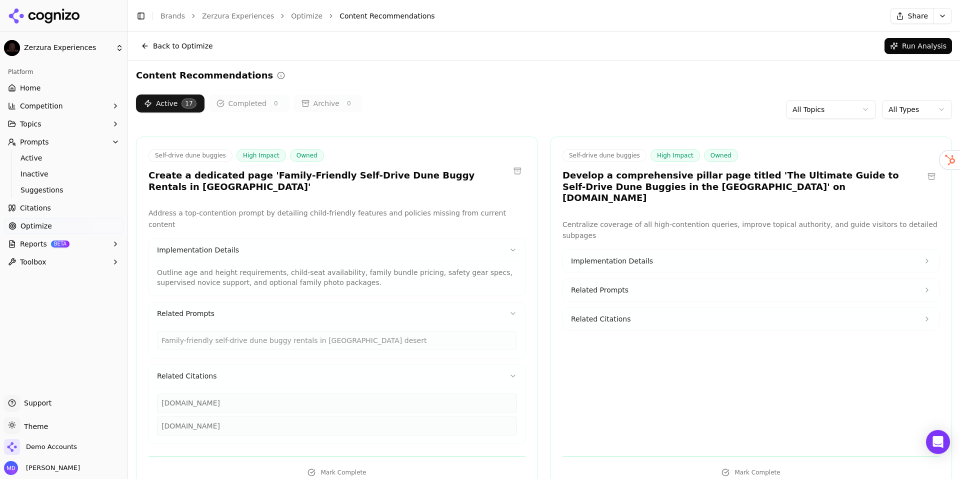
click at [358, 240] on button "Implementation Details" at bounding box center [337, 250] width 376 height 22
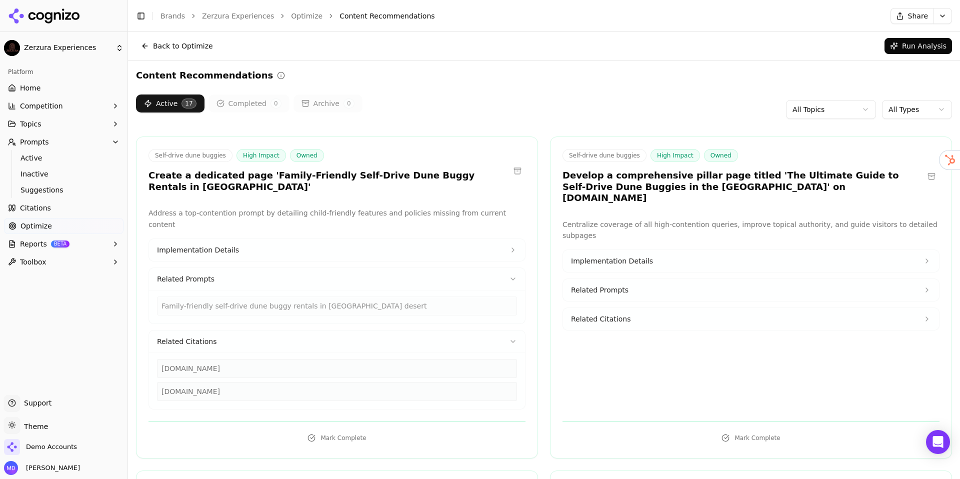
drag, startPoint x: 468, startPoint y: 327, endPoint x: 465, endPoint y: 323, distance: 5.1
click at [467, 330] on button "Related Citations" at bounding box center [337, 341] width 376 height 22
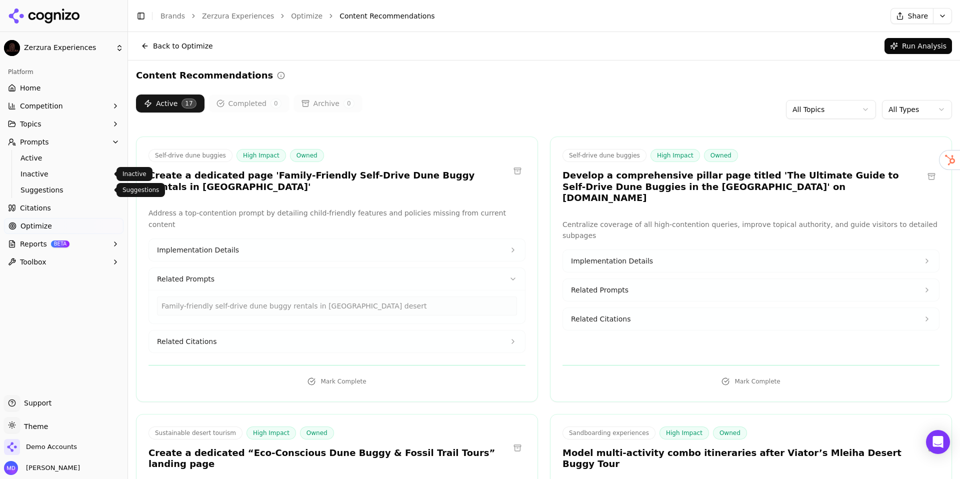
click at [50, 188] on span "Suggestions" at bounding box center [63, 190] width 87 height 10
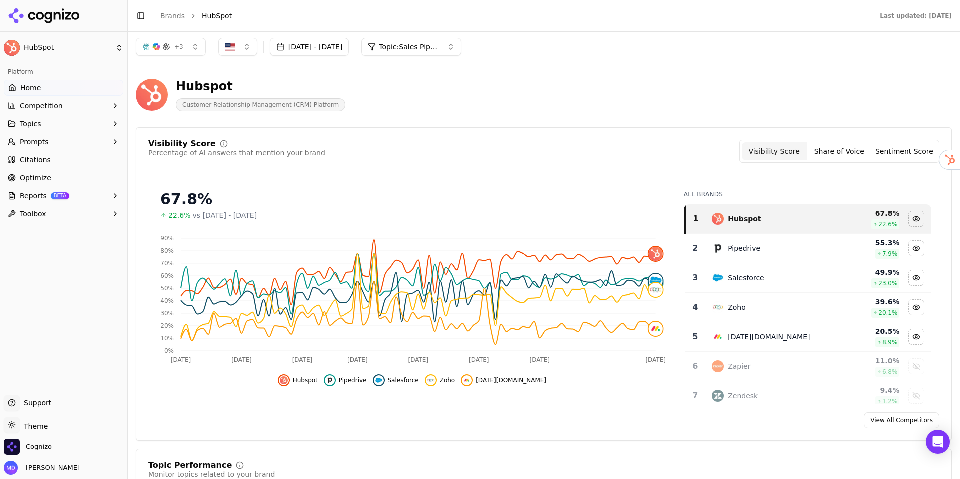
click at [51, 444] on div "Cognizo" at bounding box center [28, 447] width 48 height 16
click at [40, 448] on span "Cognizo" at bounding box center [39, 446] width 26 height 9
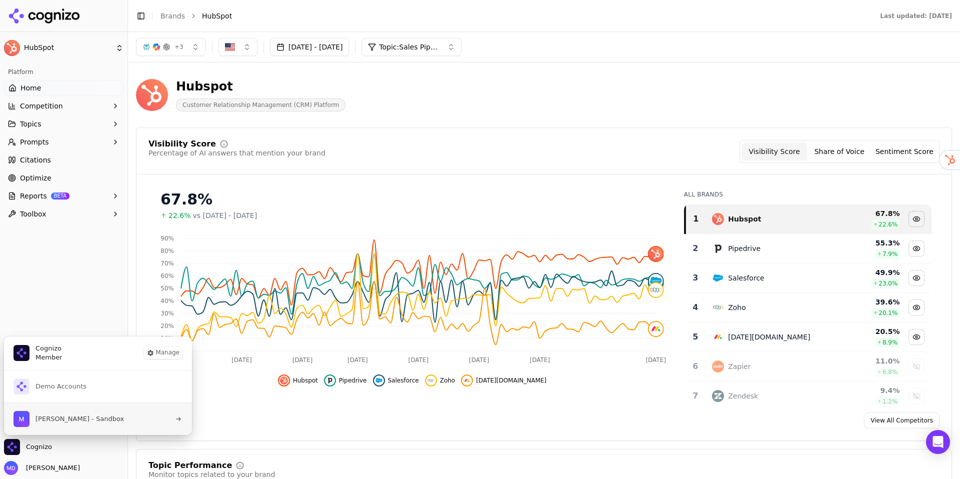
click at [67, 412] on span "[PERSON_NAME] - Sandbox" at bounding box center [68, 419] width 110 height 16
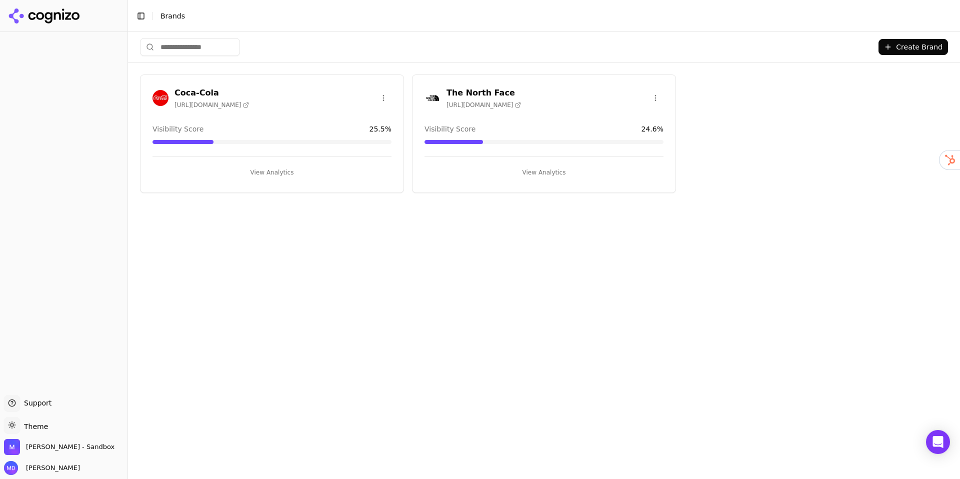
click at [891, 48] on button "Create Brand" at bounding box center [912, 47] width 69 height 16
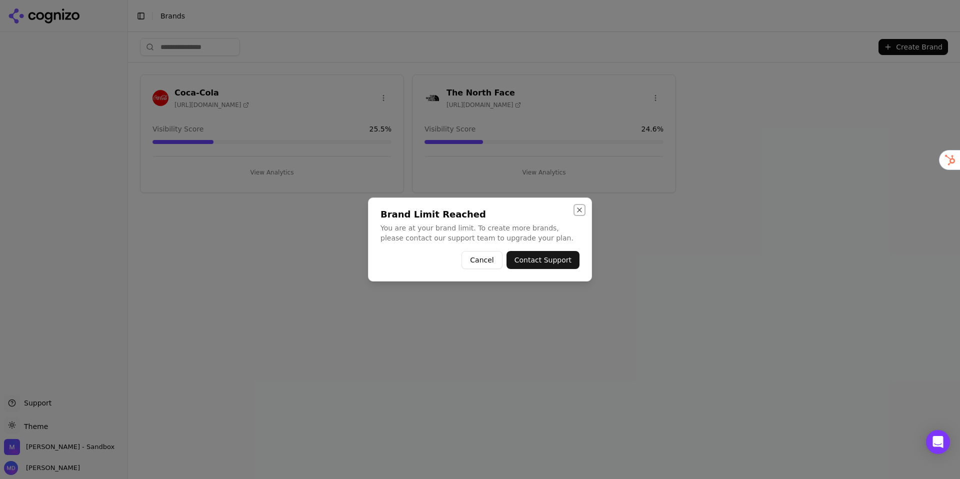
click at [580, 209] on button "Close" at bounding box center [579, 210] width 8 height 8
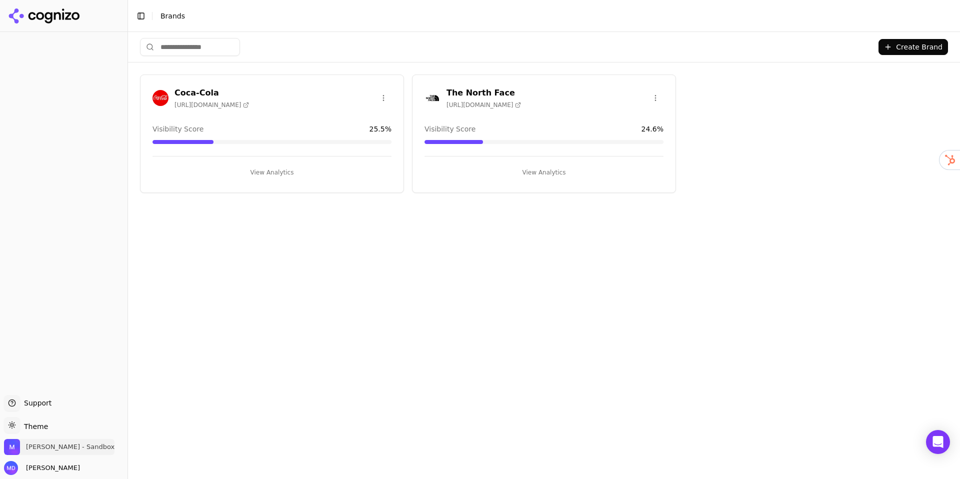
click at [71, 446] on span "[PERSON_NAME] - Sandbox" at bounding box center [70, 446] width 88 height 9
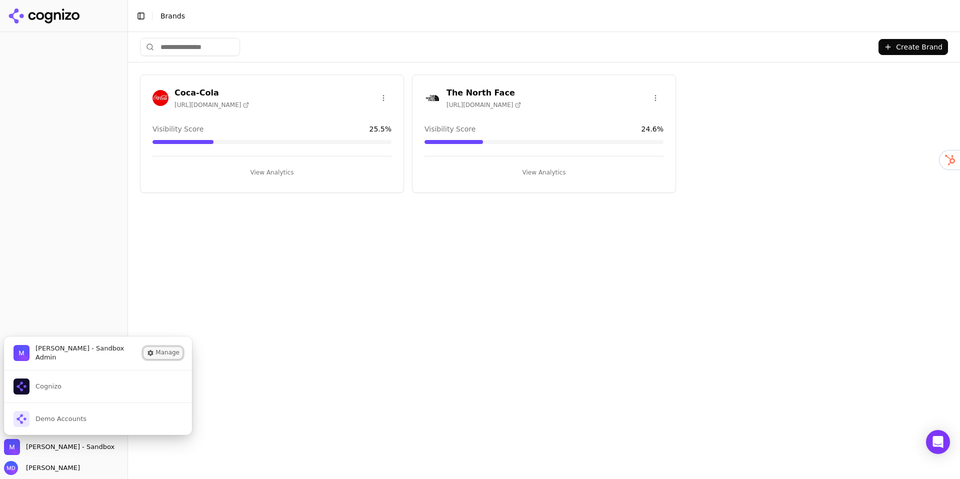
click at [166, 352] on button "Manage" at bounding box center [162, 353] width 39 height 12
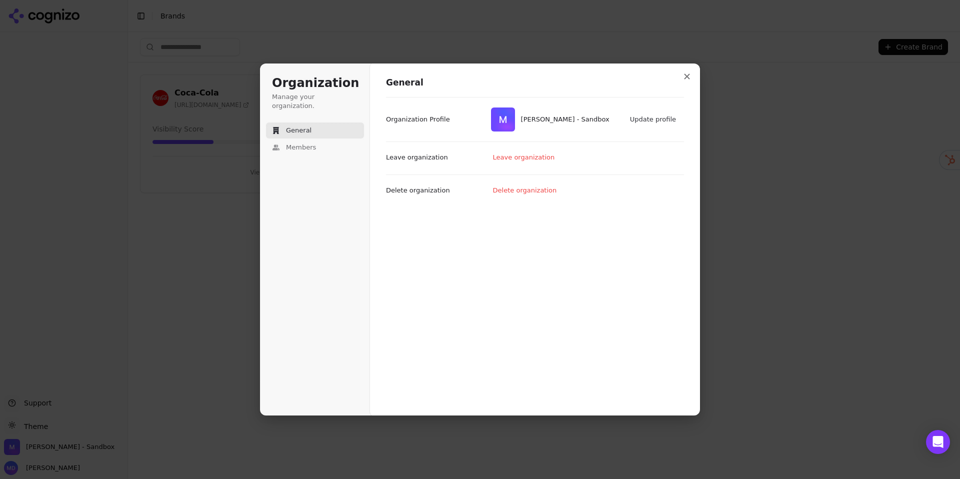
click at [330, 130] on div "General Members" at bounding box center [315, 138] width 98 height 33
click at [335, 140] on button "Members" at bounding box center [315, 147] width 98 height 16
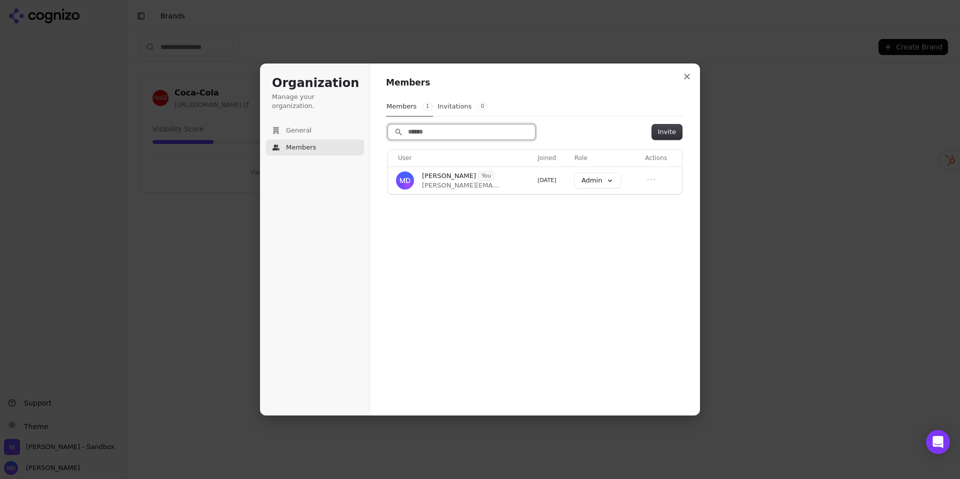
click at [466, 132] on input "Search" at bounding box center [461, 131] width 147 height 15
paste input "**********"
type input "**********"
click at [663, 128] on button "Invite" at bounding box center [667, 131] width 30 height 15
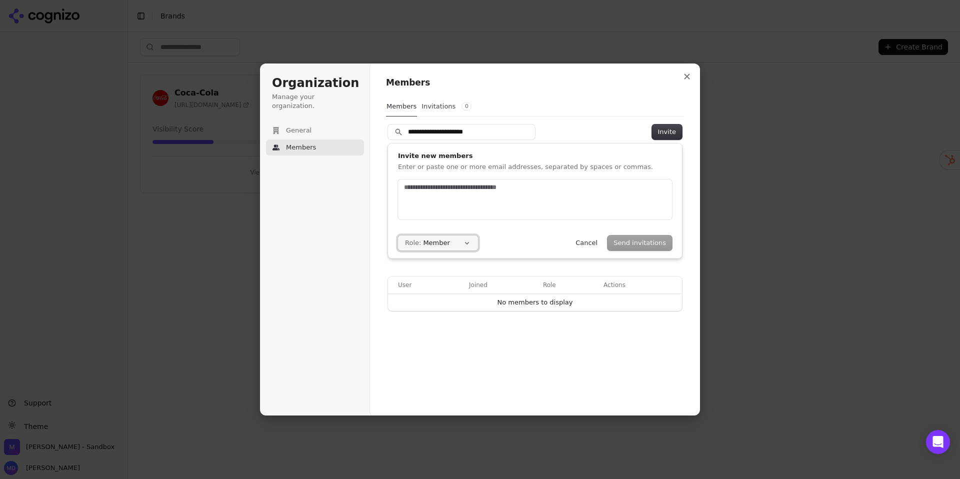
click at [464, 242] on button "Role: Member" at bounding box center [438, 242] width 80 height 15
click at [577, 190] on input "text" at bounding box center [535, 187] width 266 height 10
click at [634, 241] on button "Send invitations" at bounding box center [639, 242] width 64 height 15
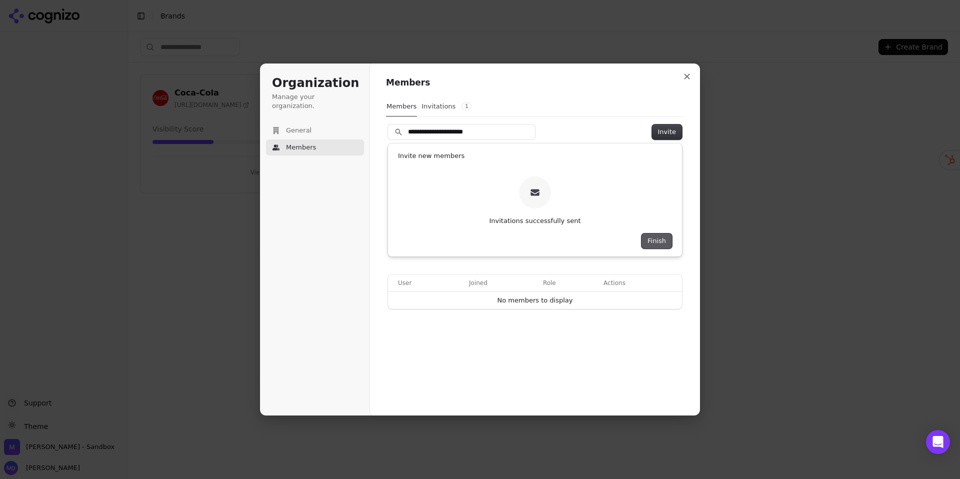
click at [658, 241] on button "Finish" at bounding box center [656, 240] width 30 height 15
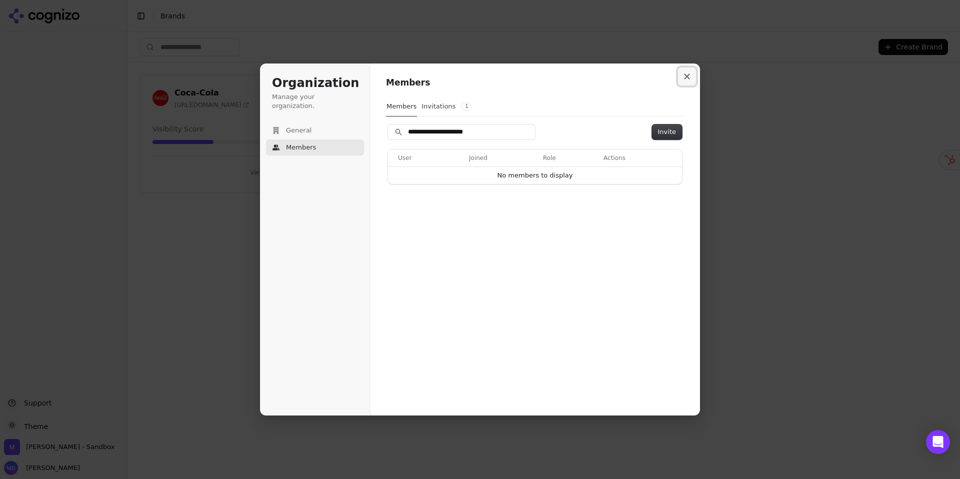
click at [683, 81] on button "Close modal" at bounding box center [687, 76] width 18 height 18
